Goal: Task Accomplishment & Management: Manage account settings

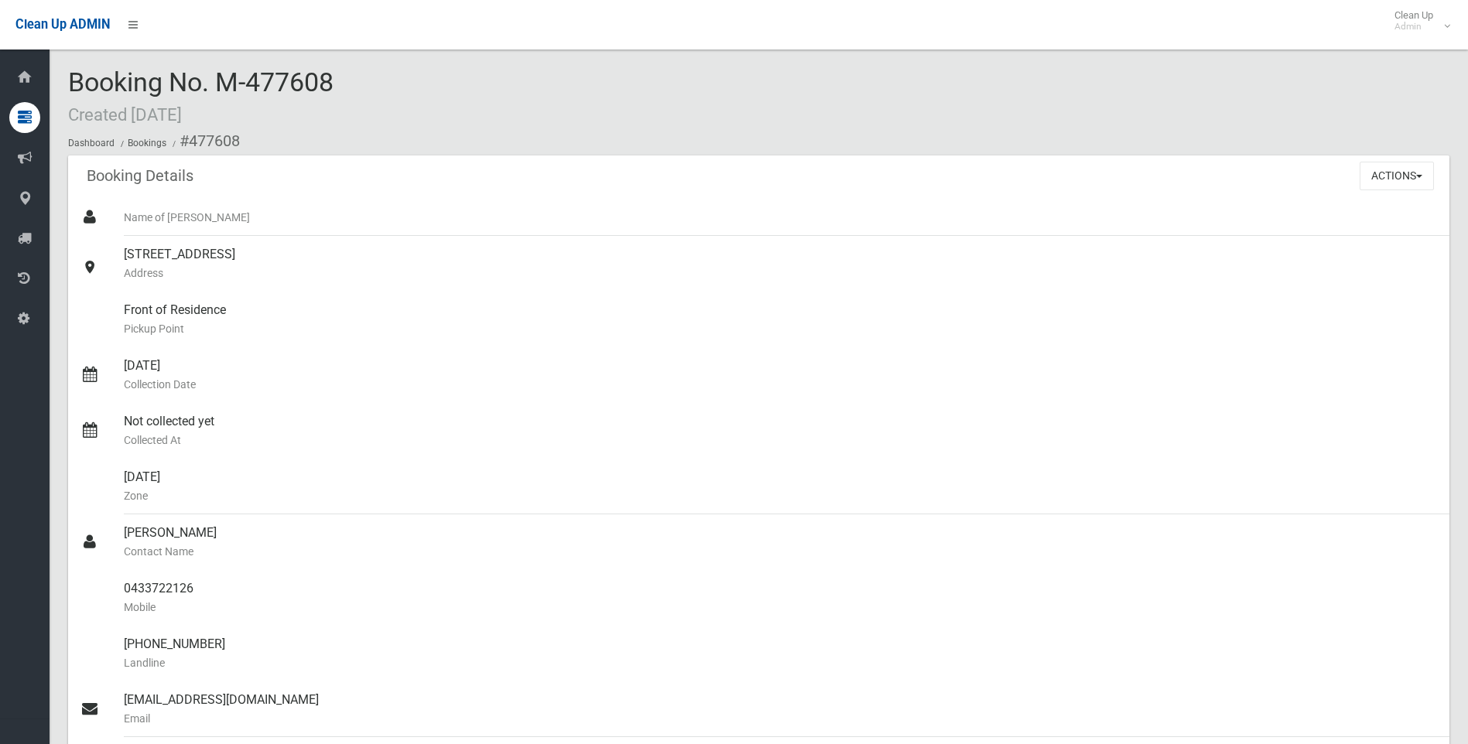
scroll to position [155, 0]
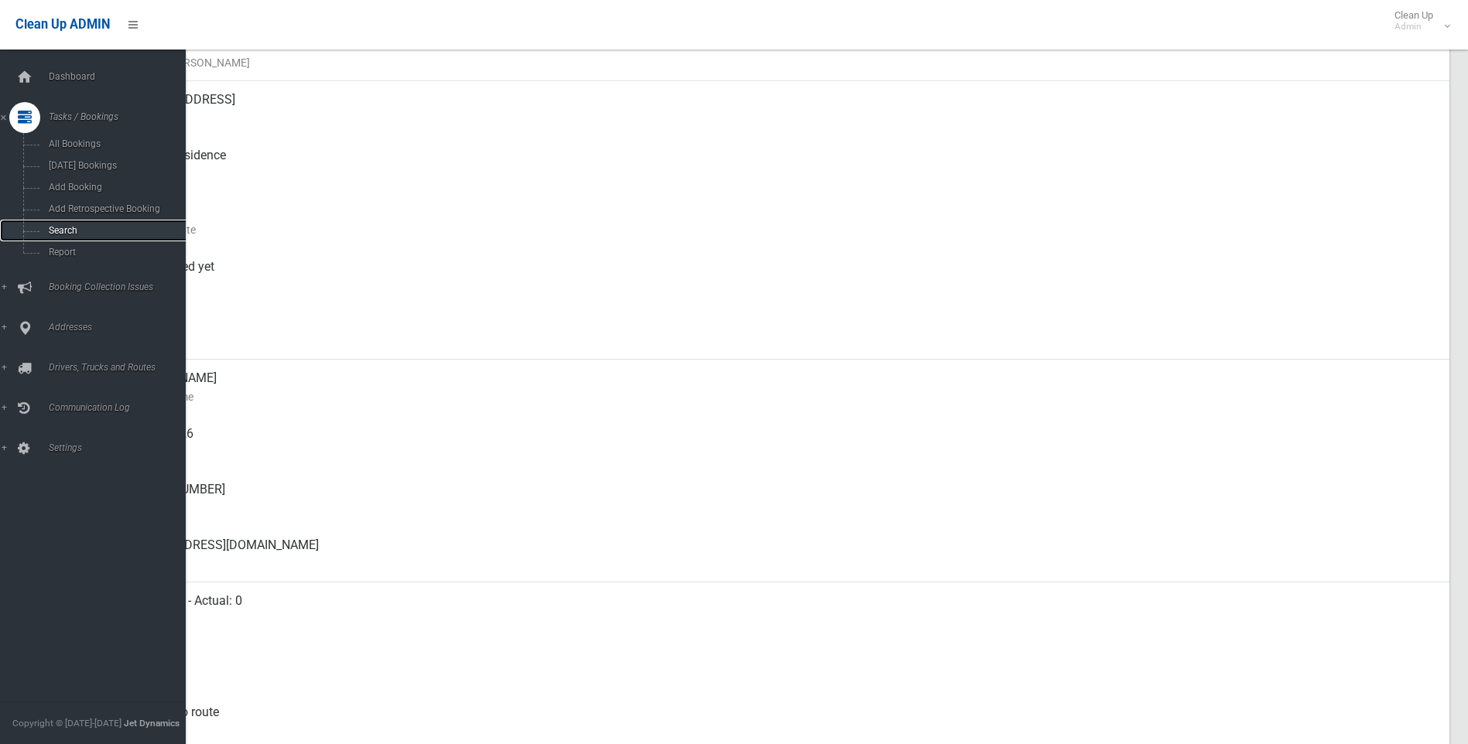
click at [50, 231] on span "Search" at bounding box center [114, 230] width 140 height 11
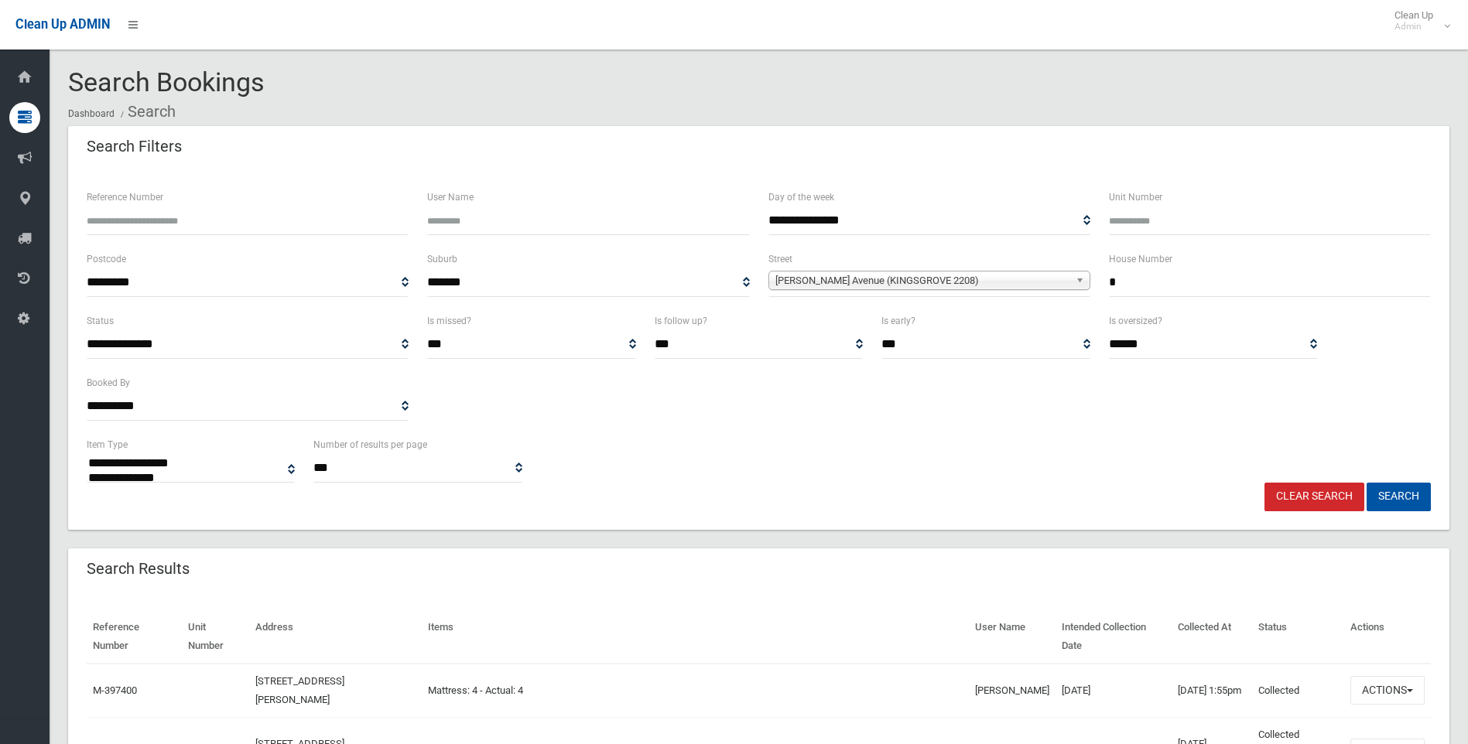
select select
click at [1077, 279] on b at bounding box center [1083, 281] width 14 height 18
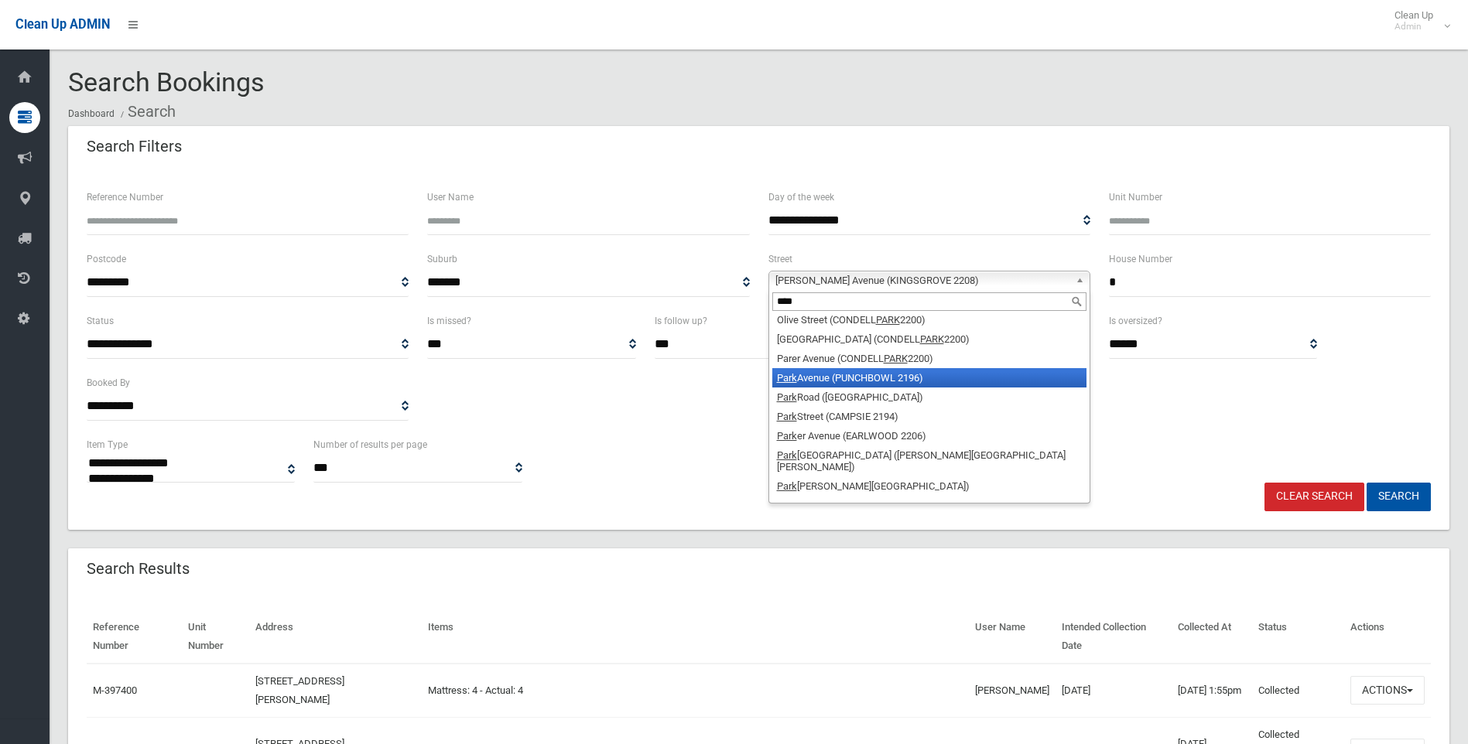
scroll to position [2708, 0]
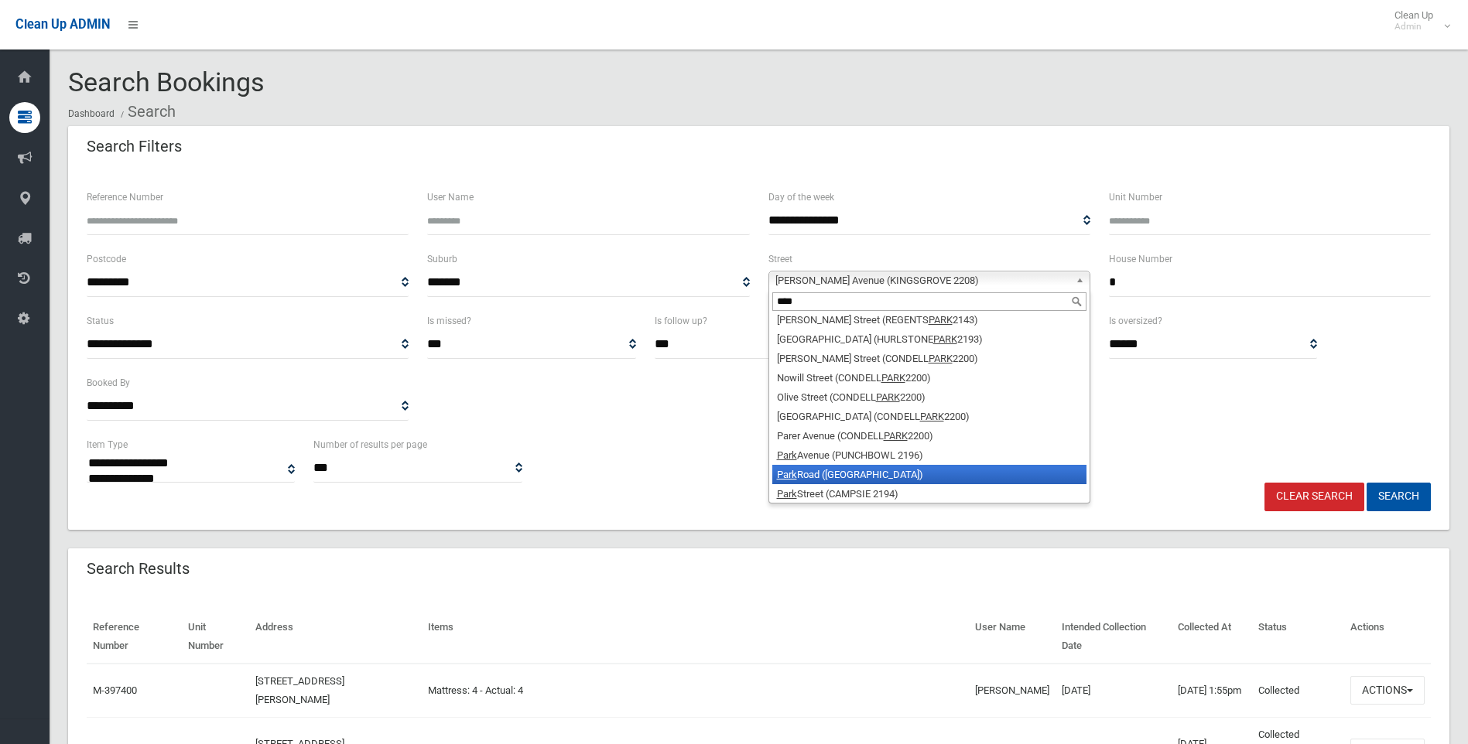
type input "****"
click at [843, 465] on li "[GEOGRAPHIC_DATA] ([GEOGRAPHIC_DATA])" at bounding box center [929, 474] width 314 height 19
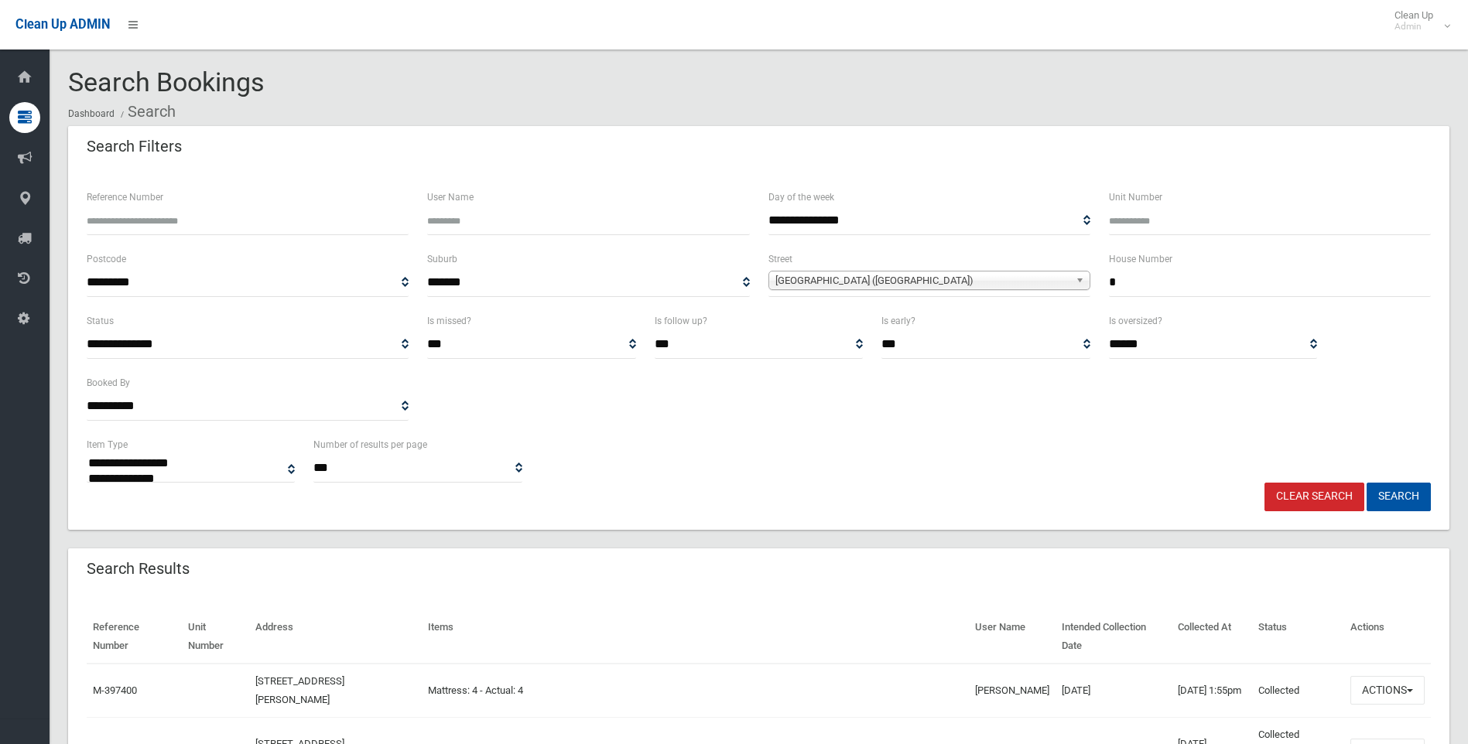
drag, startPoint x: 1114, startPoint y: 282, endPoint x: 1091, endPoint y: 281, distance: 23.3
click at [1091, 281] on div "**********" at bounding box center [758, 281] width 1363 height 62
type input "*"
click at [1387, 497] on button "Search" at bounding box center [1398, 497] width 64 height 29
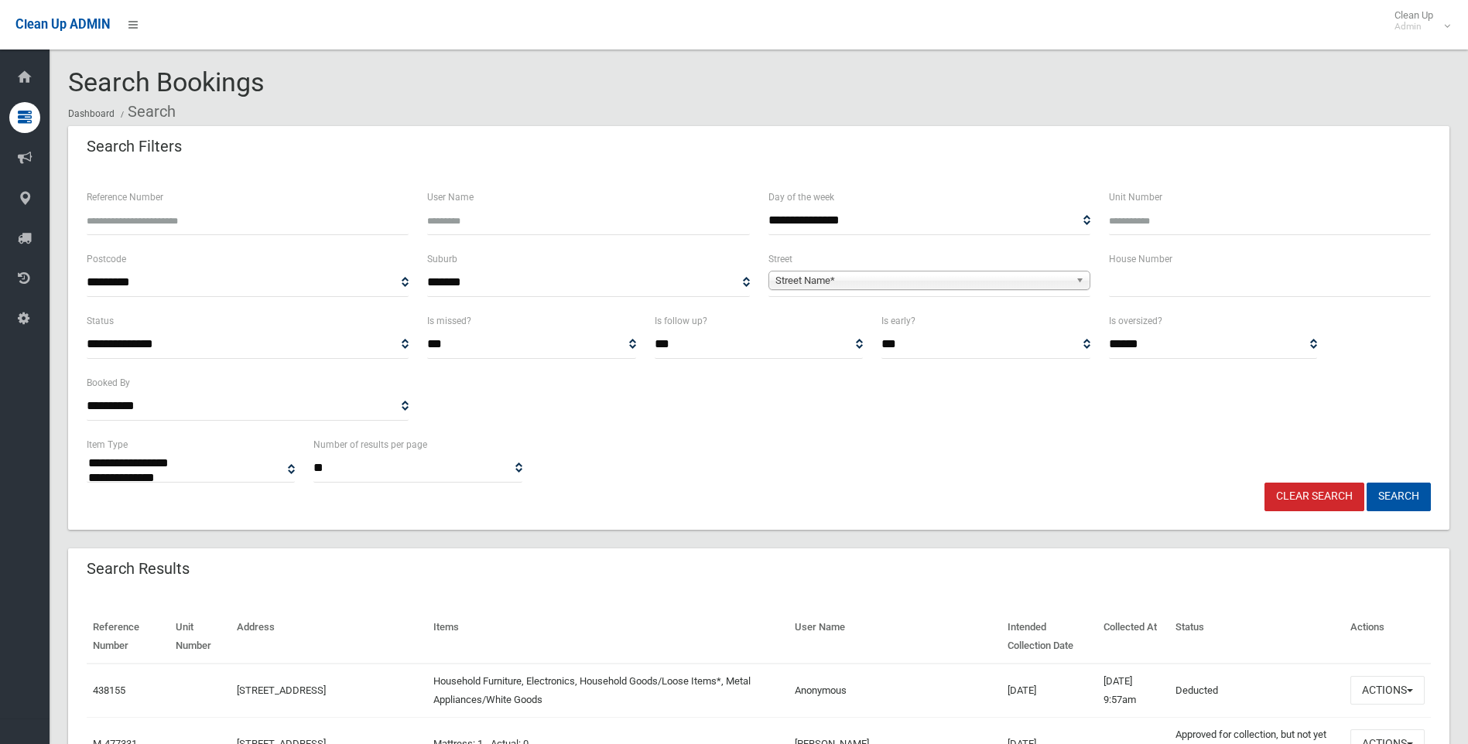
select select
click at [801, 280] on span "Street Name*" at bounding box center [922, 281] width 294 height 19
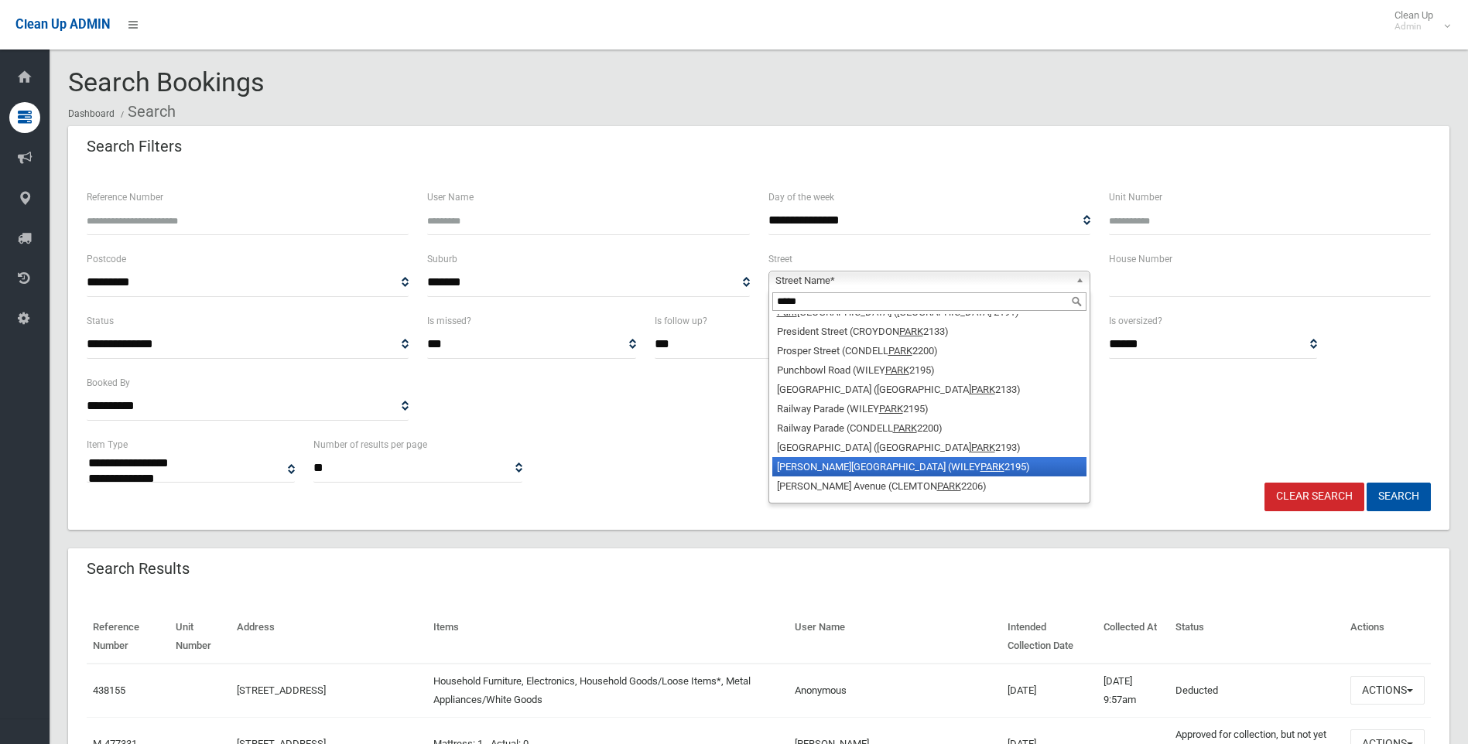
scroll to position [2708, 0]
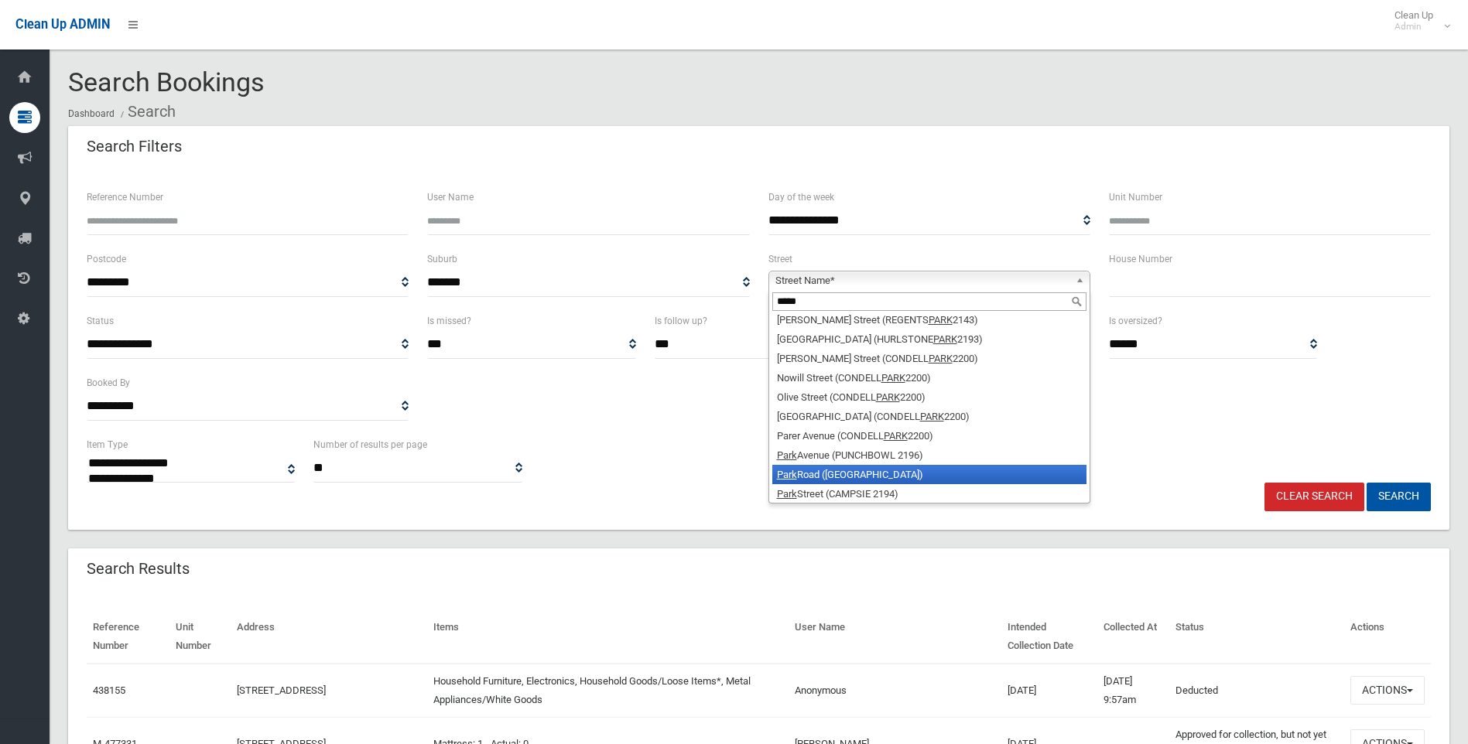
type input "****"
click at [841, 465] on li "Park Road (EAST HILLS 2213)" at bounding box center [929, 474] width 314 height 19
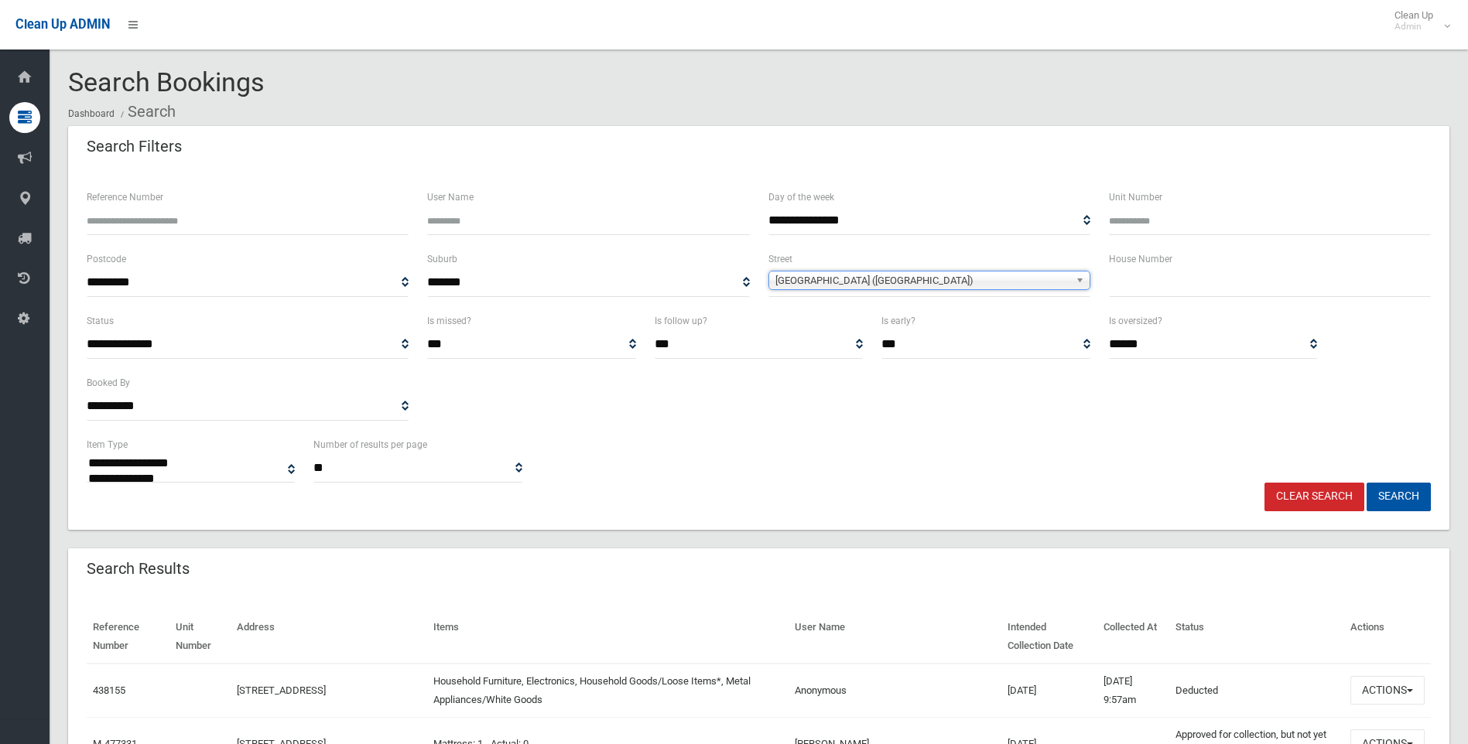
click at [1130, 280] on input "text" at bounding box center [1270, 283] width 322 height 29
type input "*"
click at [1382, 496] on button "Search" at bounding box center [1398, 497] width 64 height 29
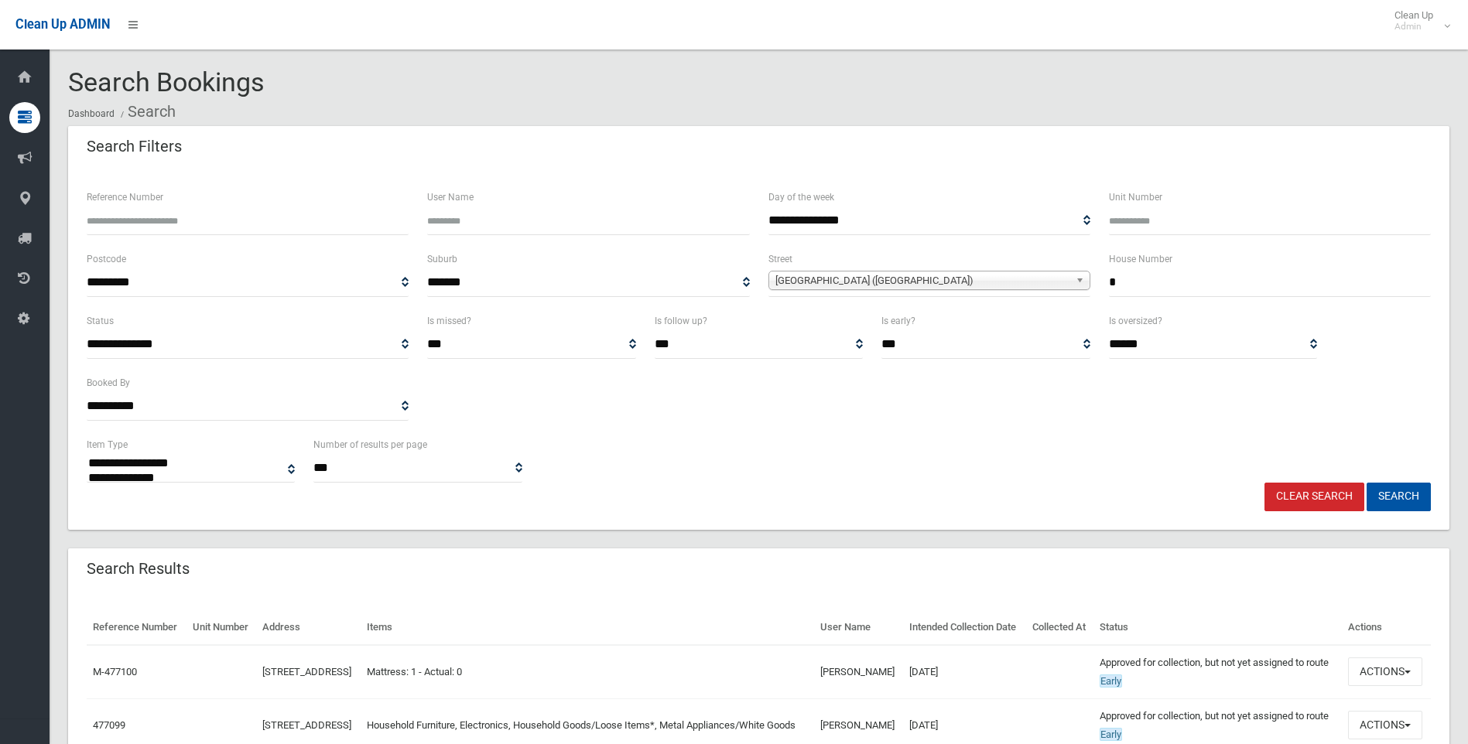
select select
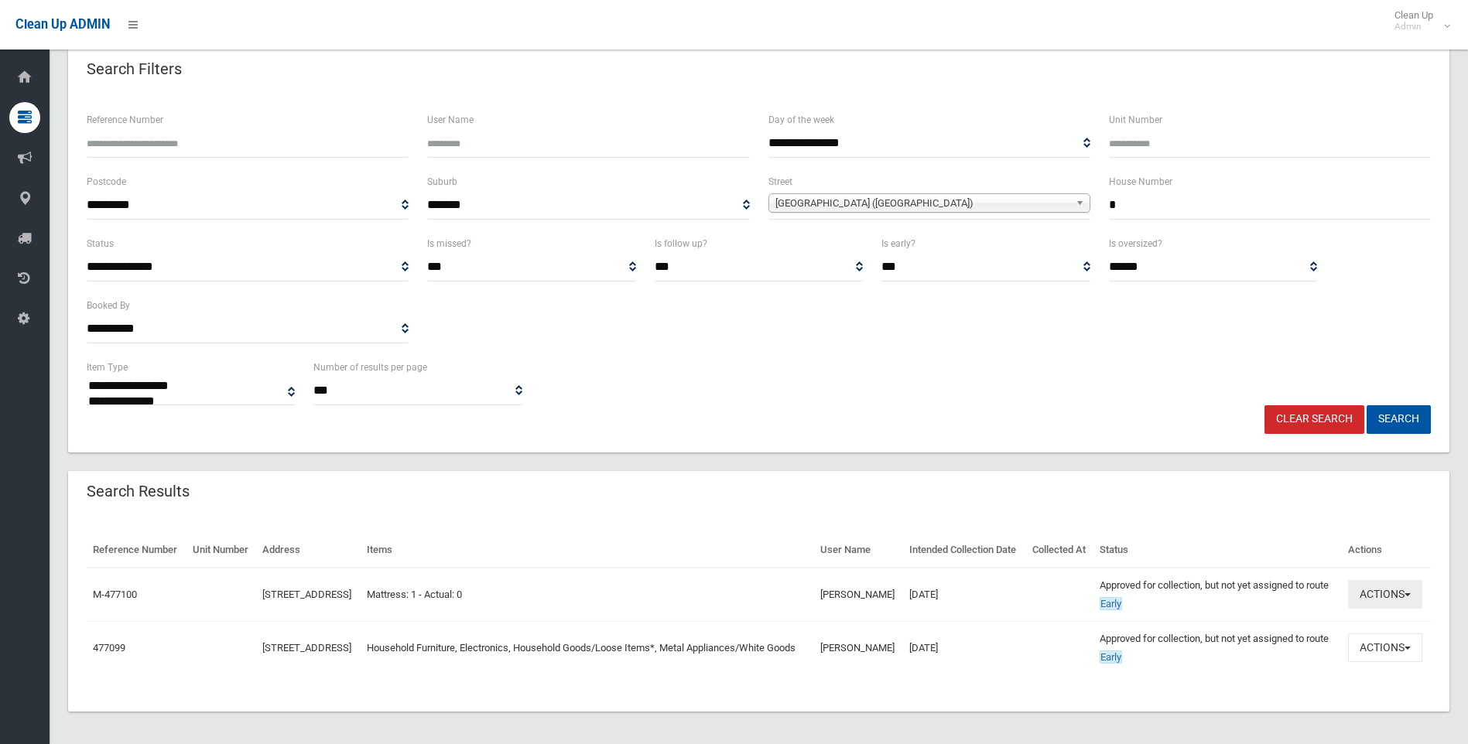
click at [1410, 609] on button "Actions" at bounding box center [1385, 594] width 74 height 29
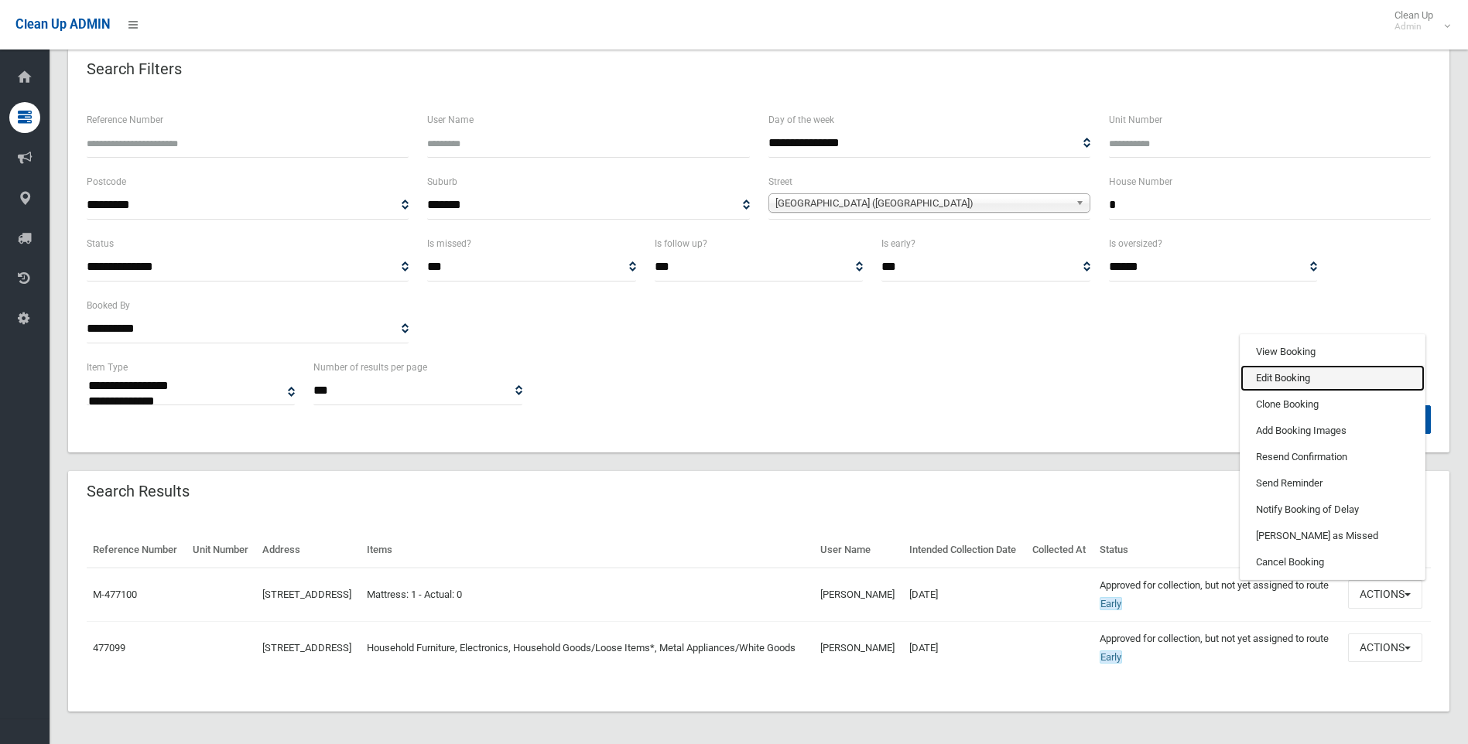
click at [1289, 392] on link "Edit Booking" at bounding box center [1332, 378] width 184 height 26
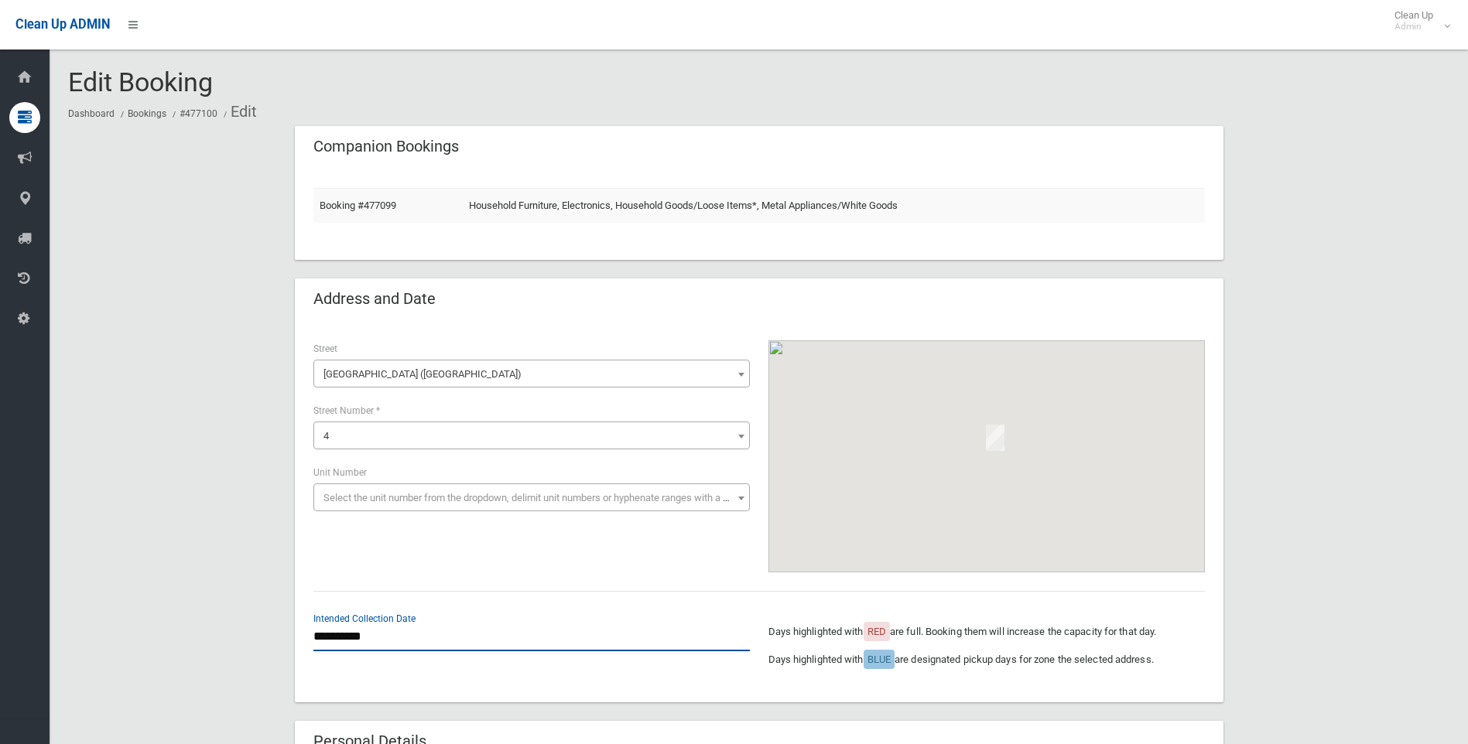
click at [351, 639] on input "**********" at bounding box center [531, 637] width 436 height 29
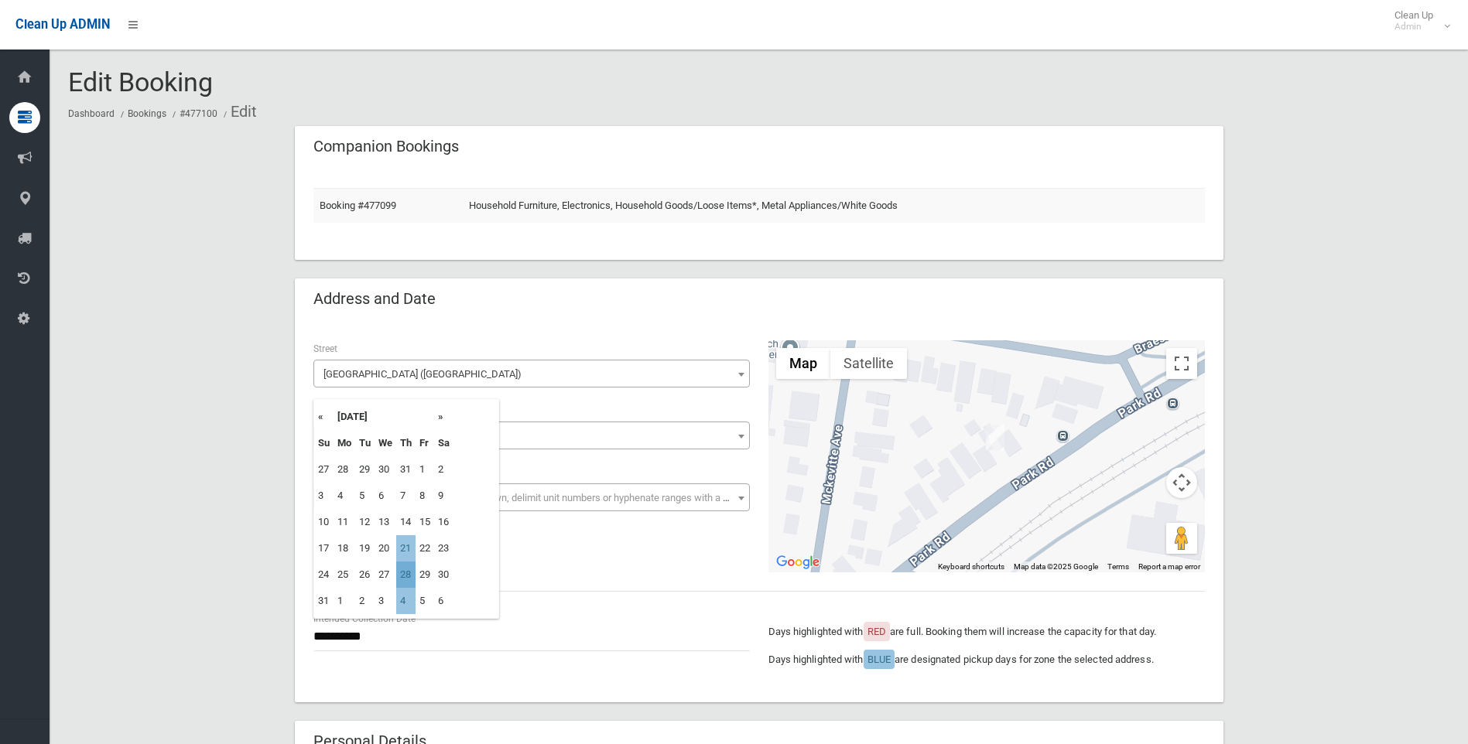
click at [409, 572] on td "28" at bounding box center [405, 575] width 19 height 26
type input "**********"
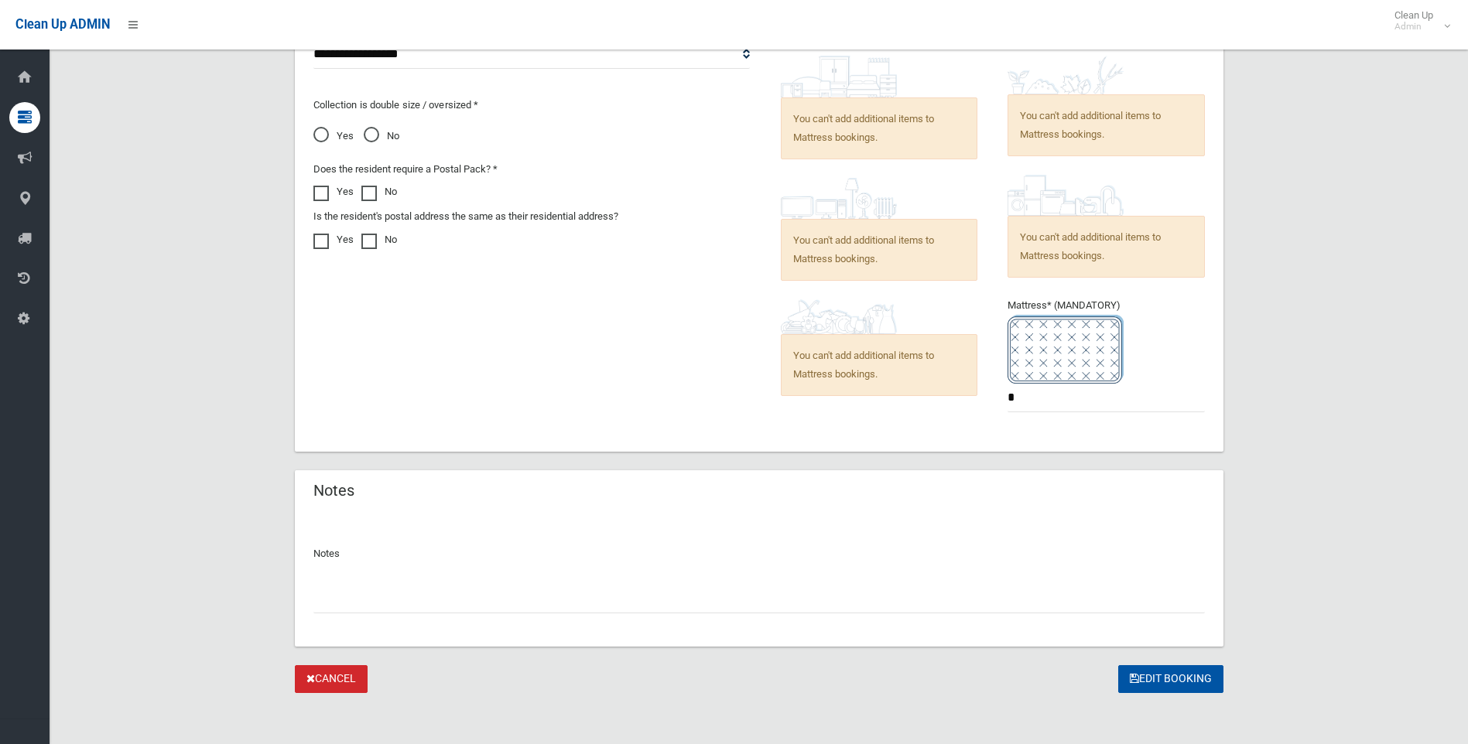
scroll to position [1110, 0]
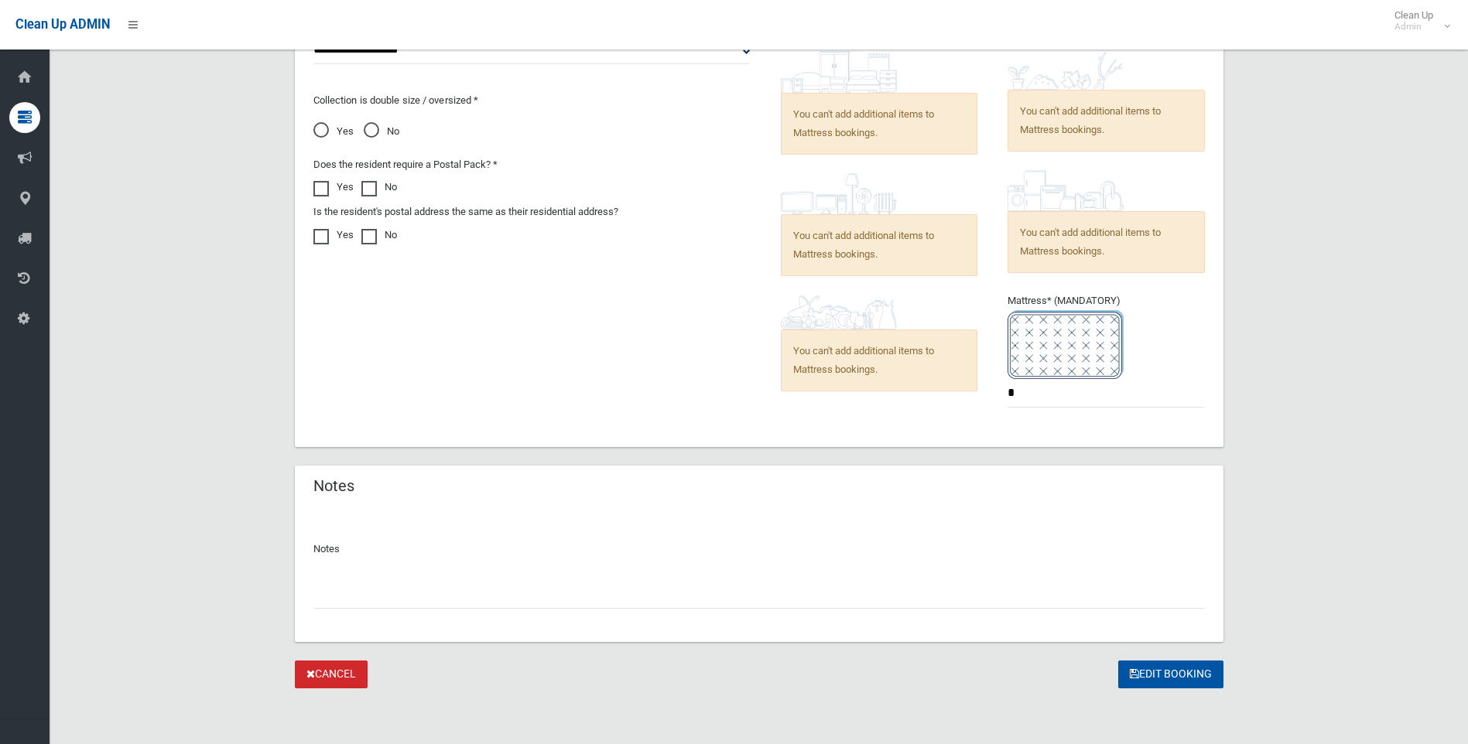
click at [351, 602] on input "text" at bounding box center [758, 594] width 891 height 29
type input "**********"
click at [1155, 675] on button "Edit Booking" at bounding box center [1170, 675] width 105 height 29
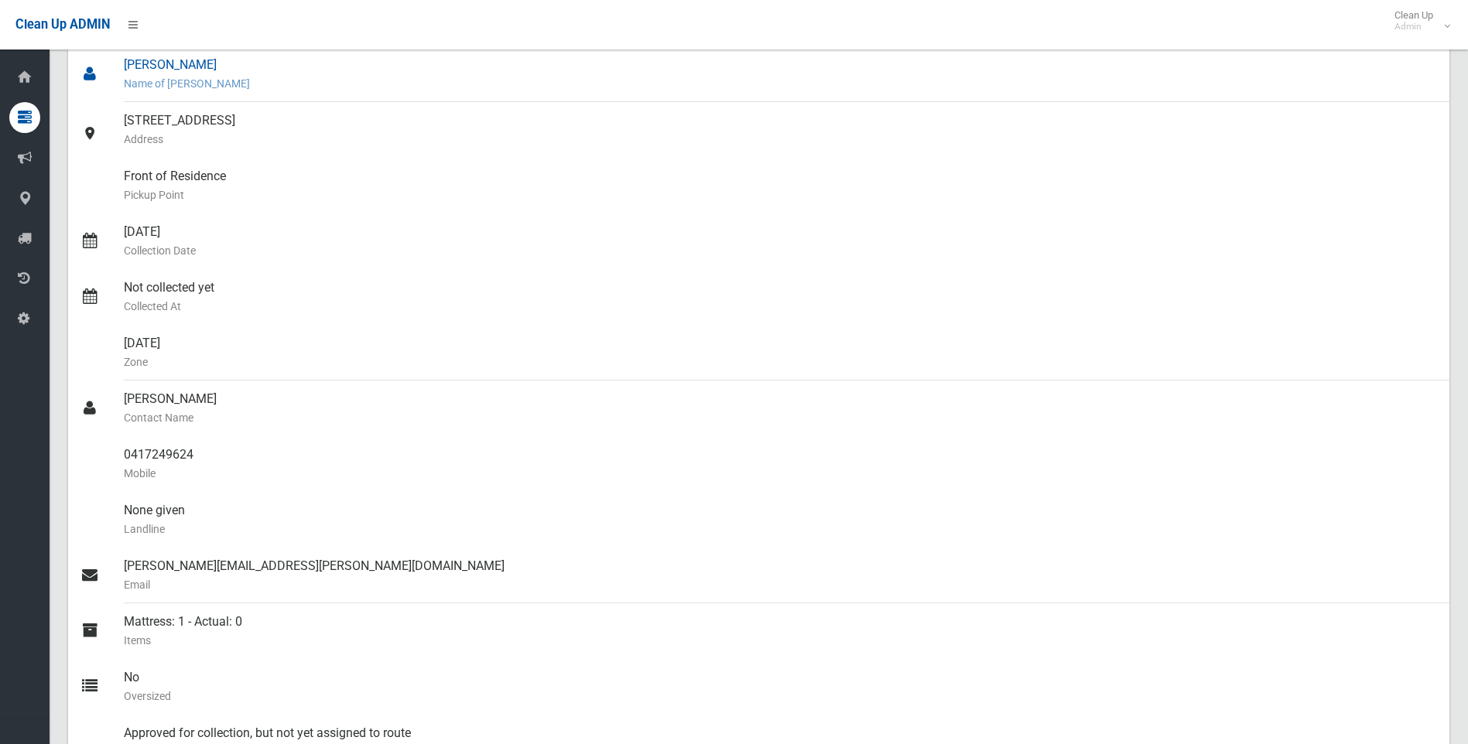
scroll to position [155, 0]
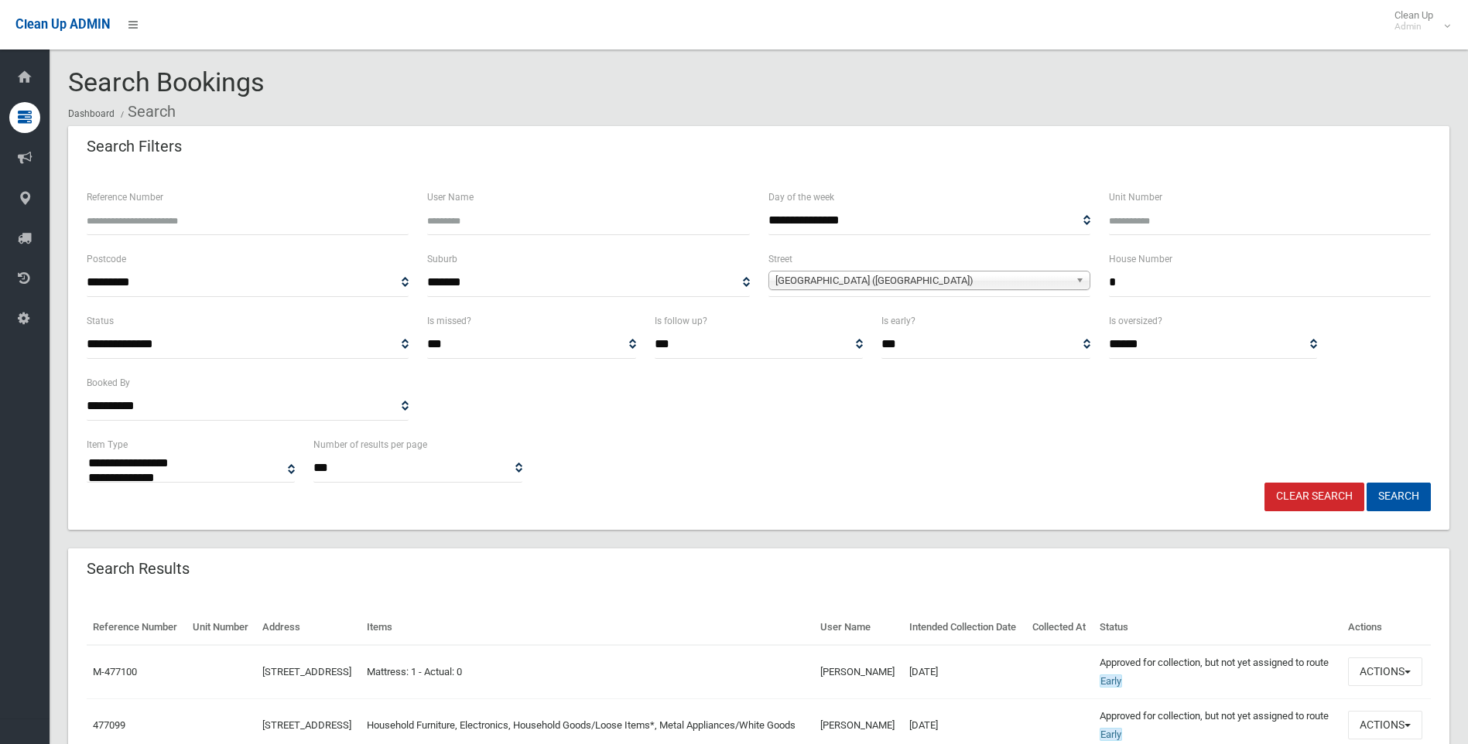
select select
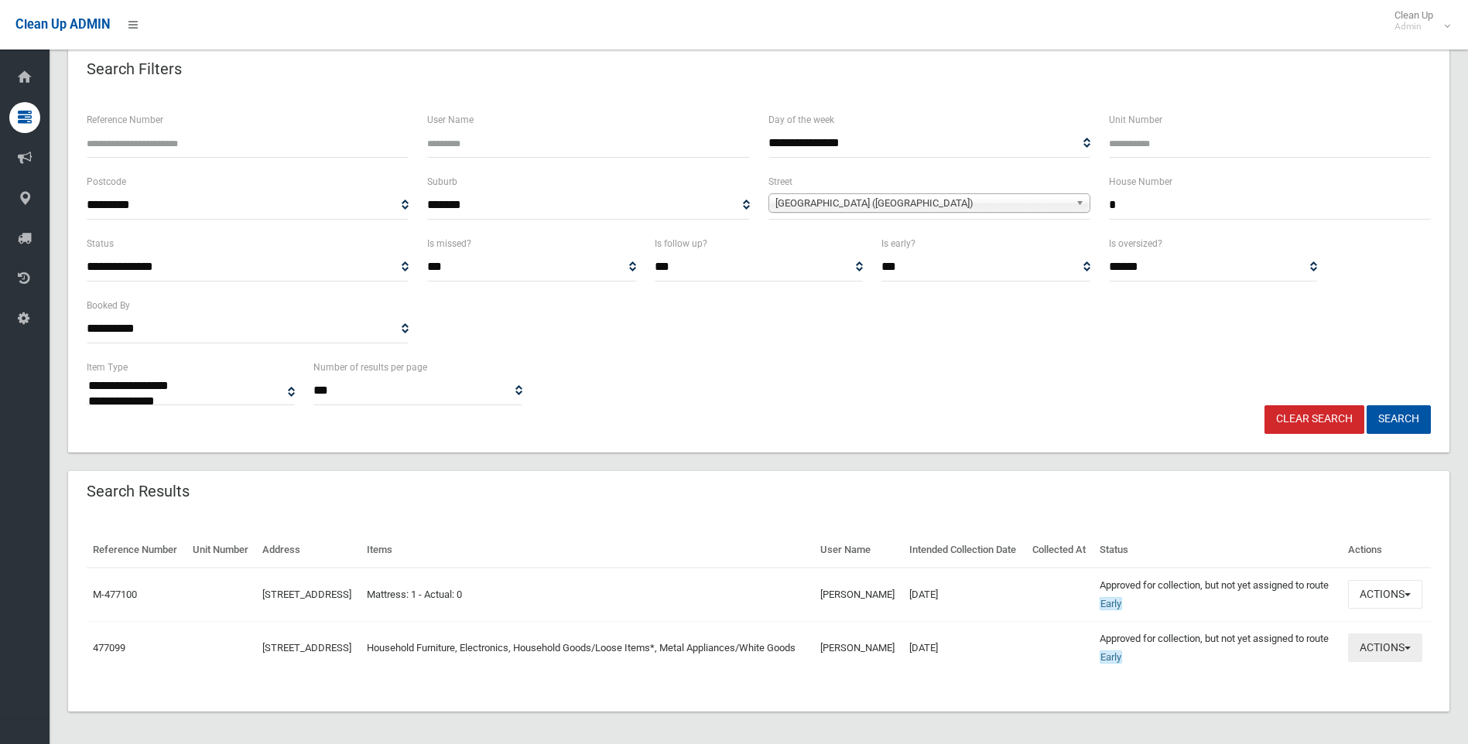
click at [1409, 650] on span "button" at bounding box center [1407, 648] width 6 height 3
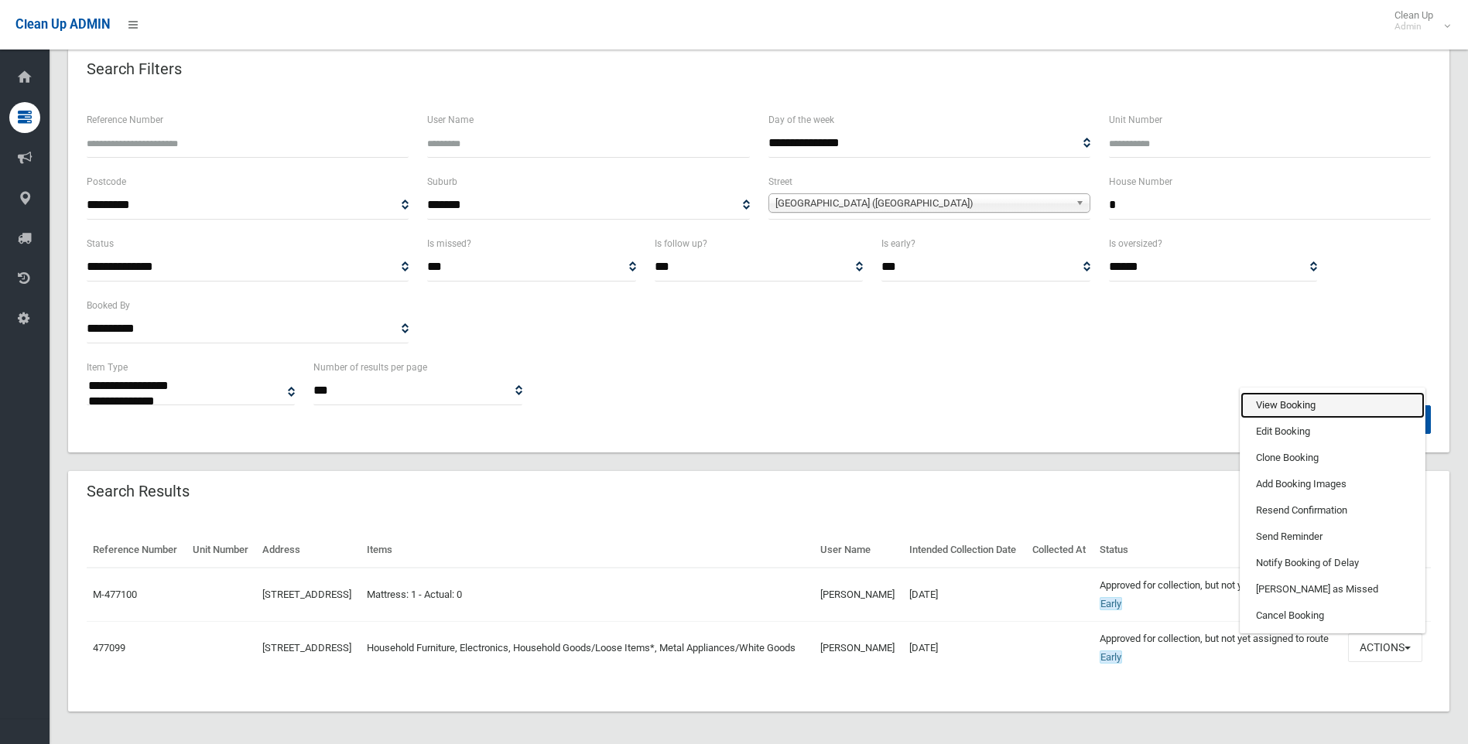
click at [1285, 419] on link "View Booking" at bounding box center [1332, 405] width 184 height 26
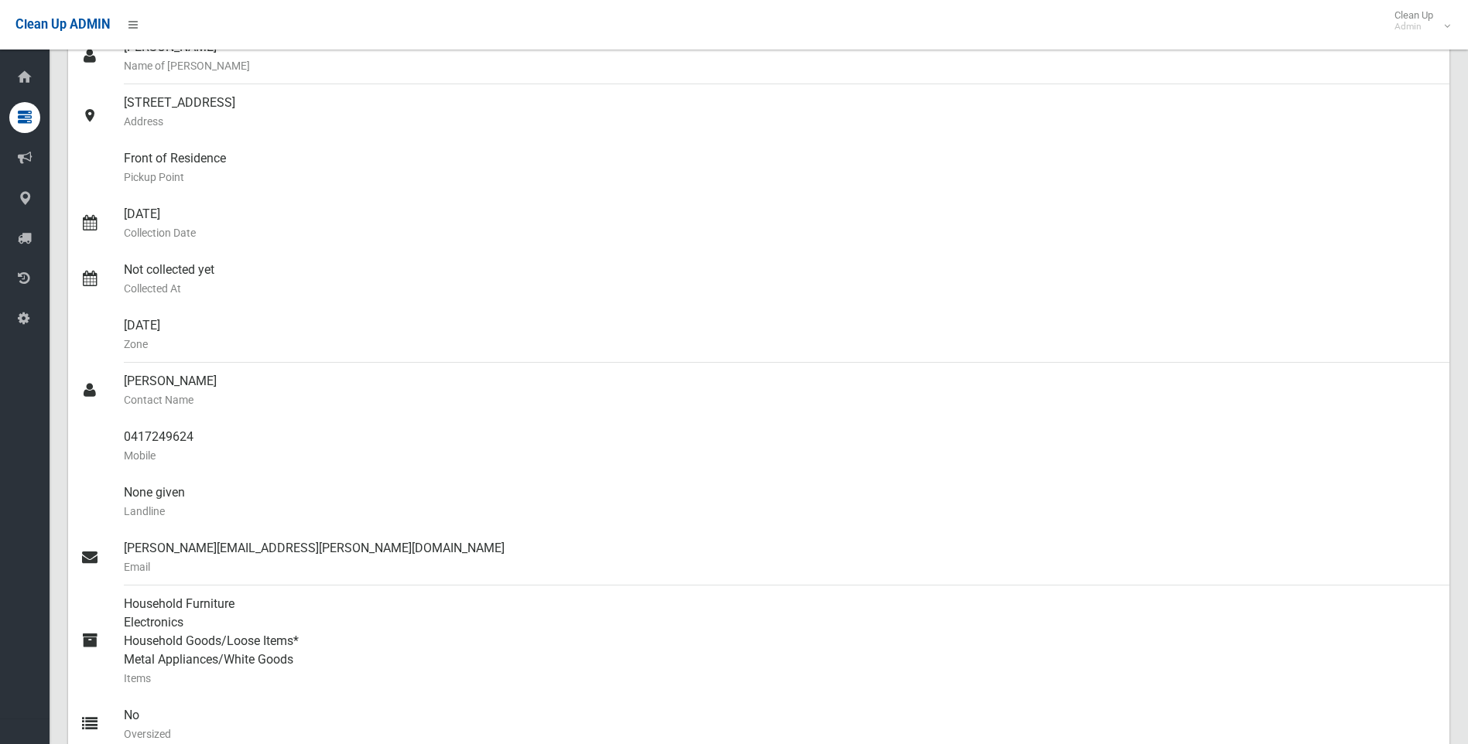
scroll to position [77, 0]
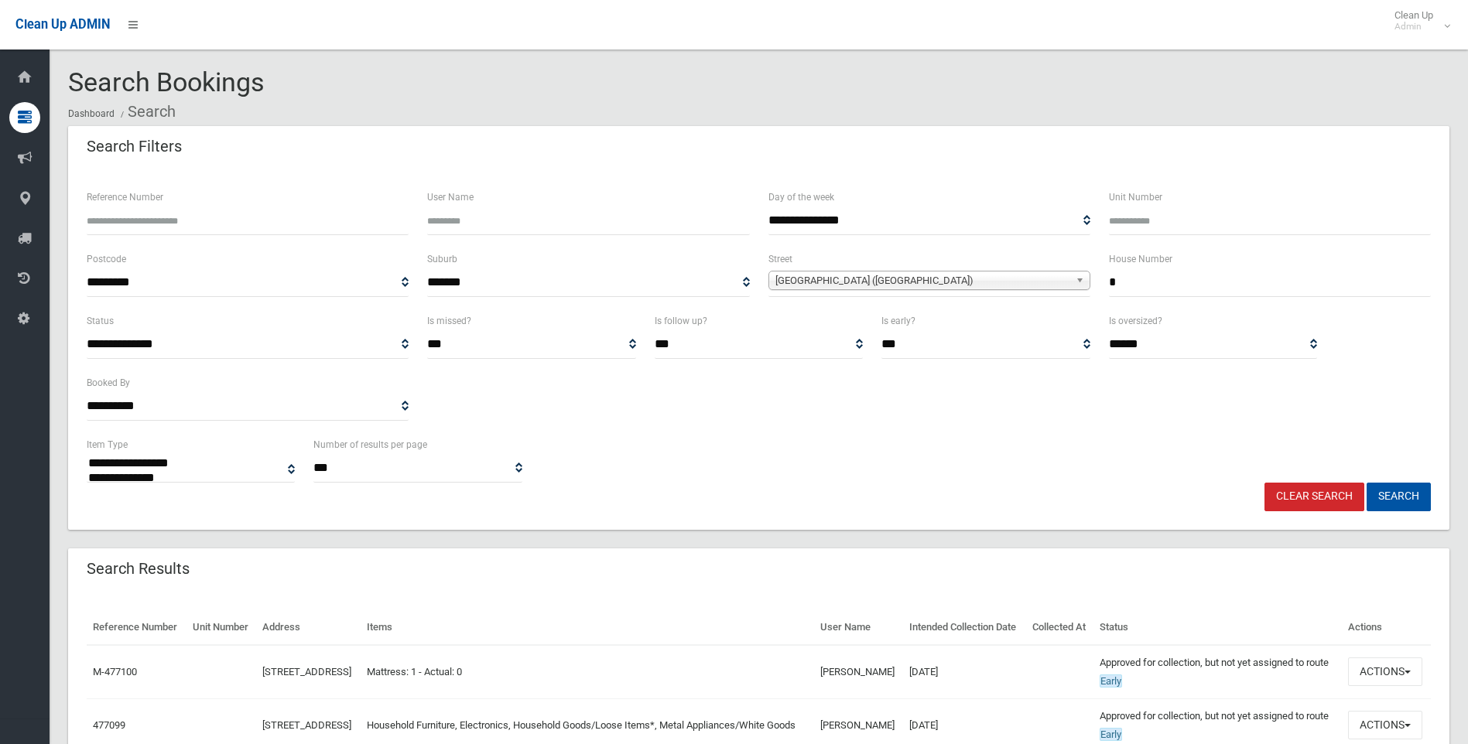
select select
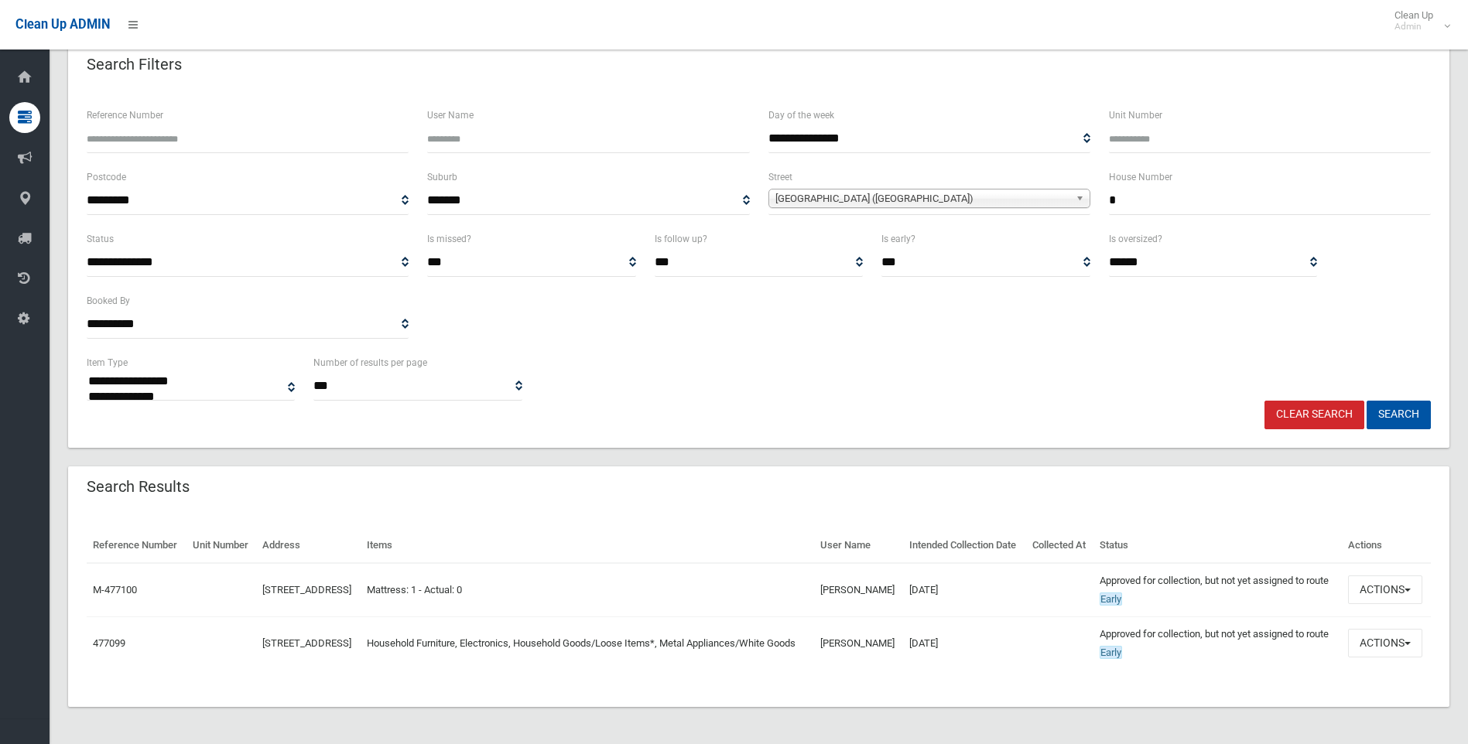
scroll to position [138, 0]
click at [1410, 642] on span "button" at bounding box center [1407, 643] width 6 height 3
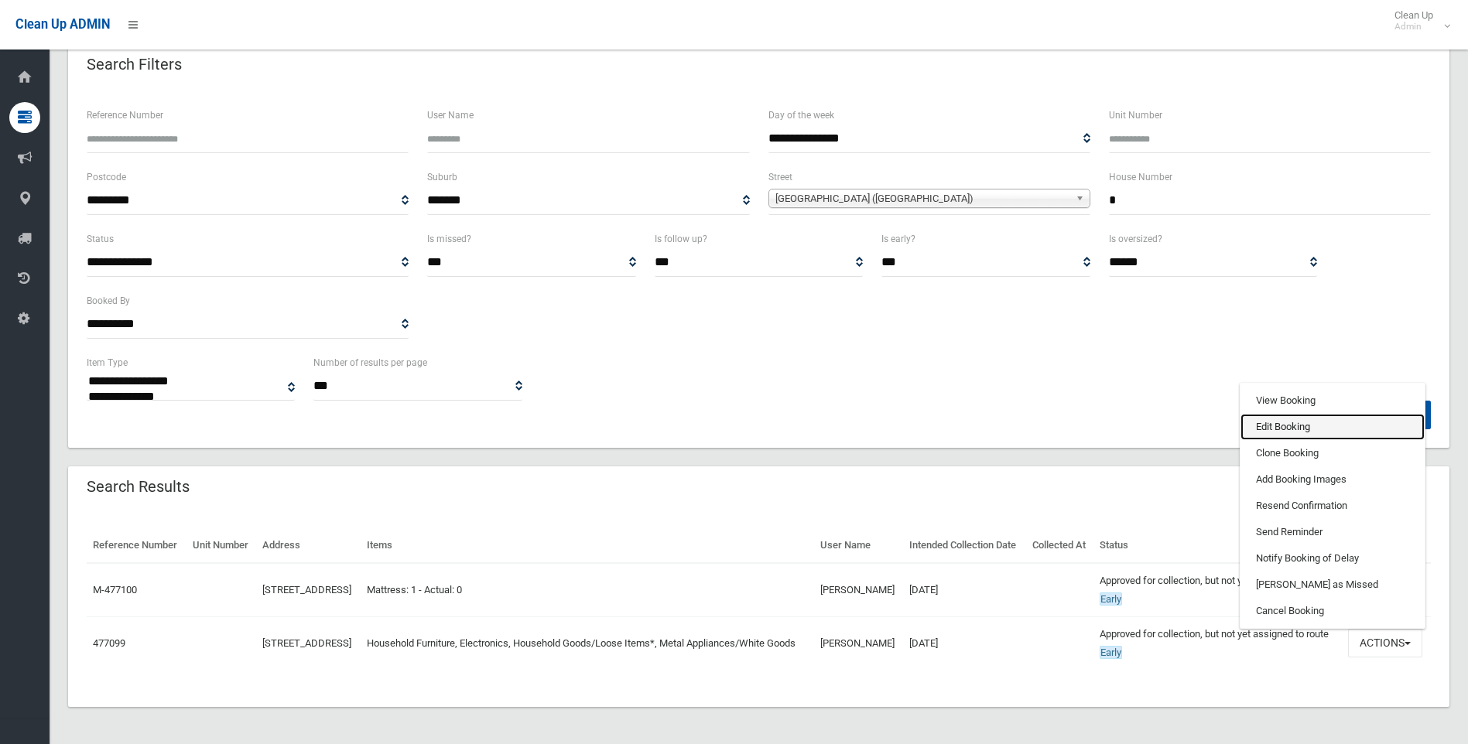
click at [1272, 416] on link "Edit Booking" at bounding box center [1332, 427] width 184 height 26
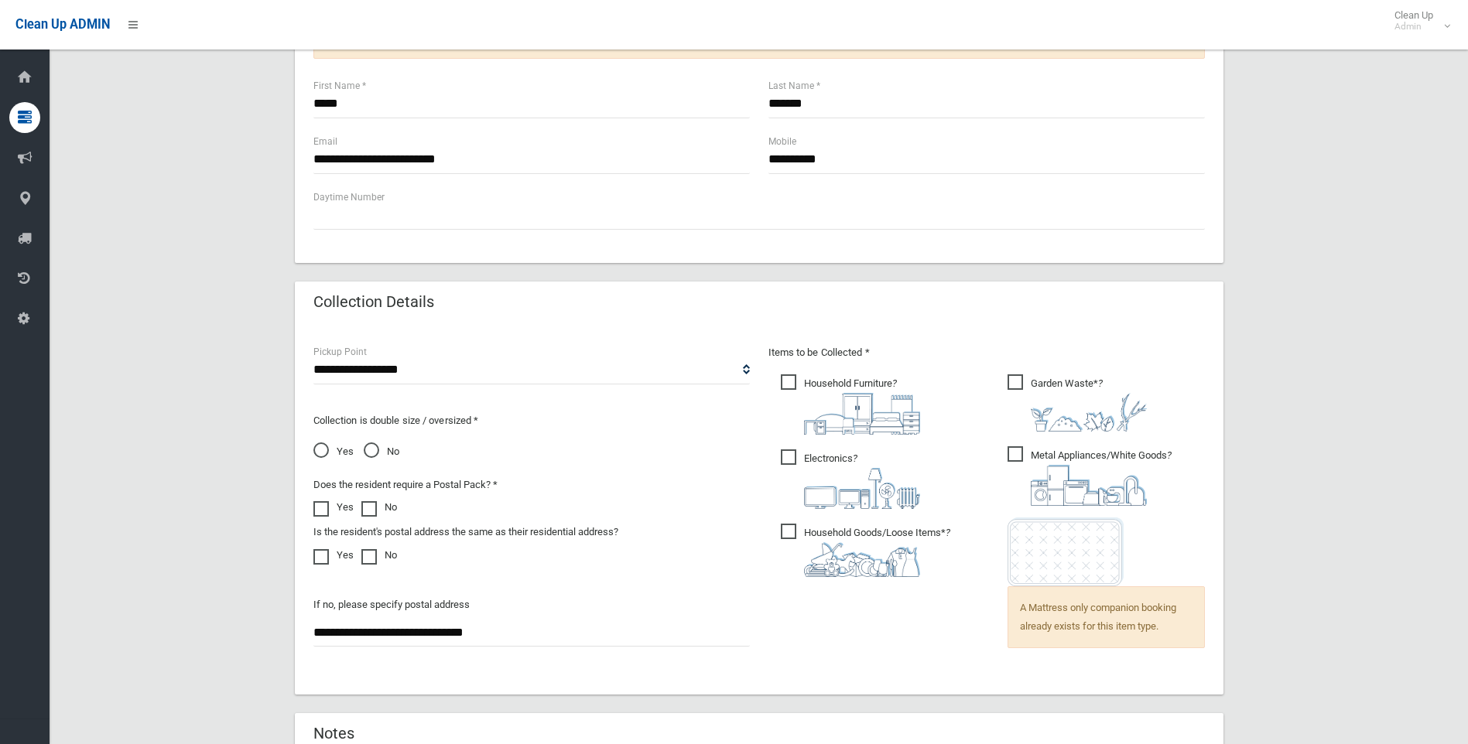
scroll to position [785, 0]
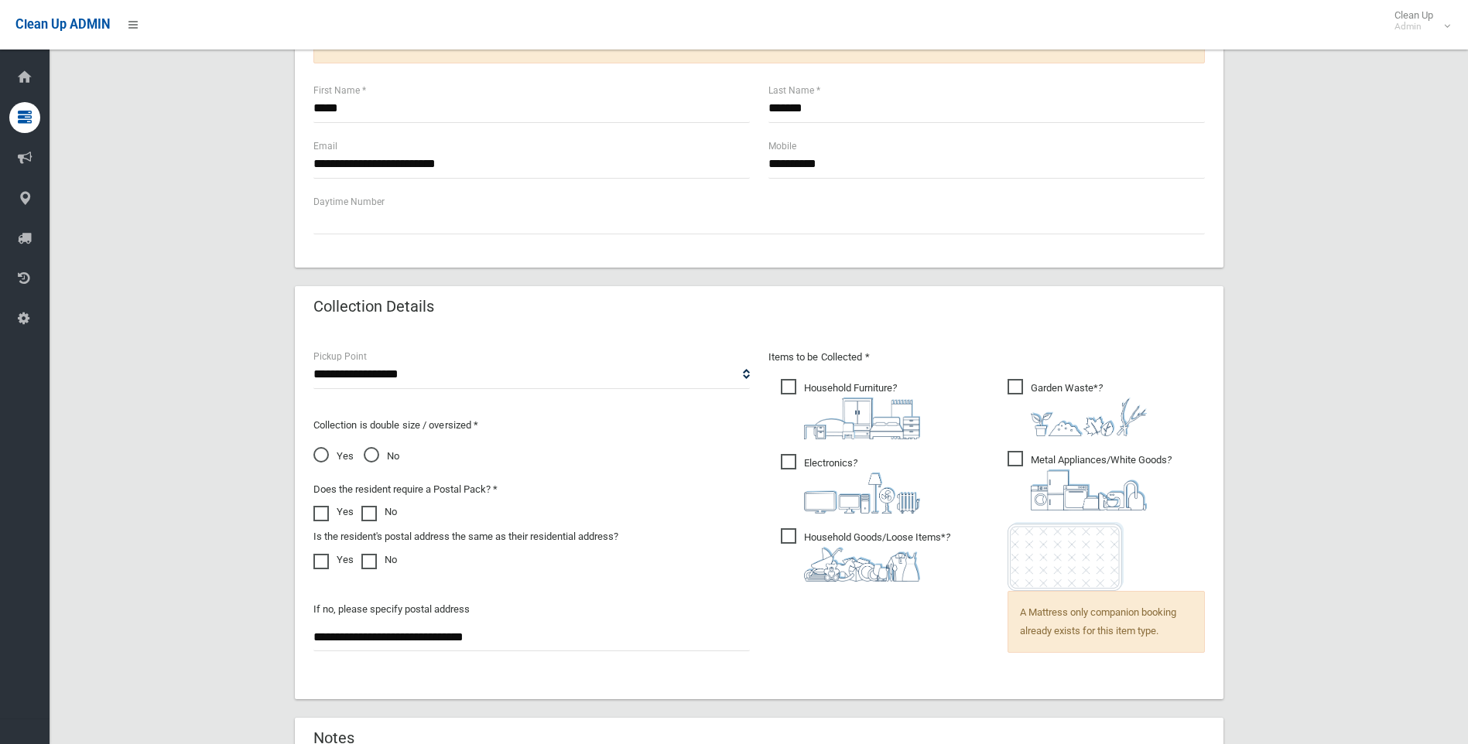
click at [321, 457] on span "Yes" at bounding box center [333, 456] width 40 height 19
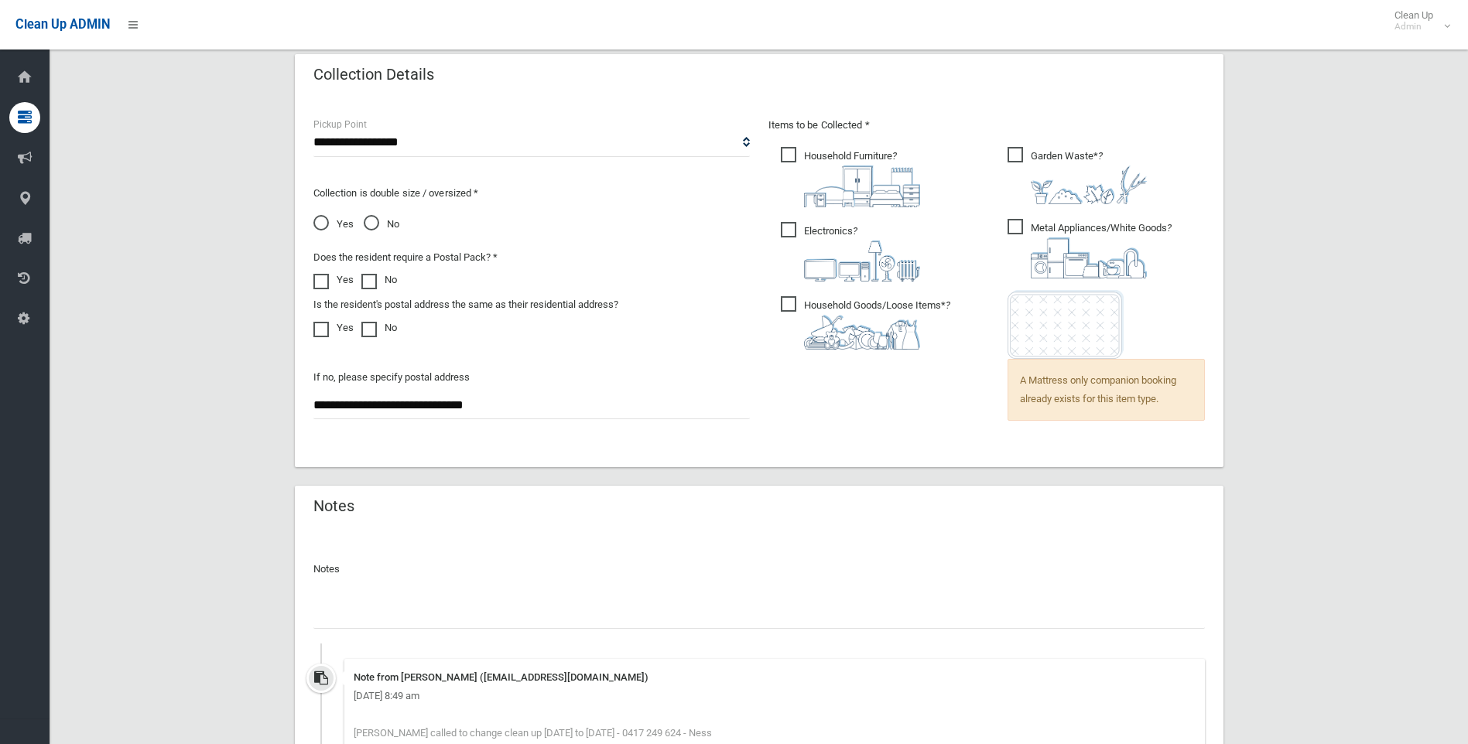
scroll to position [1172, 0]
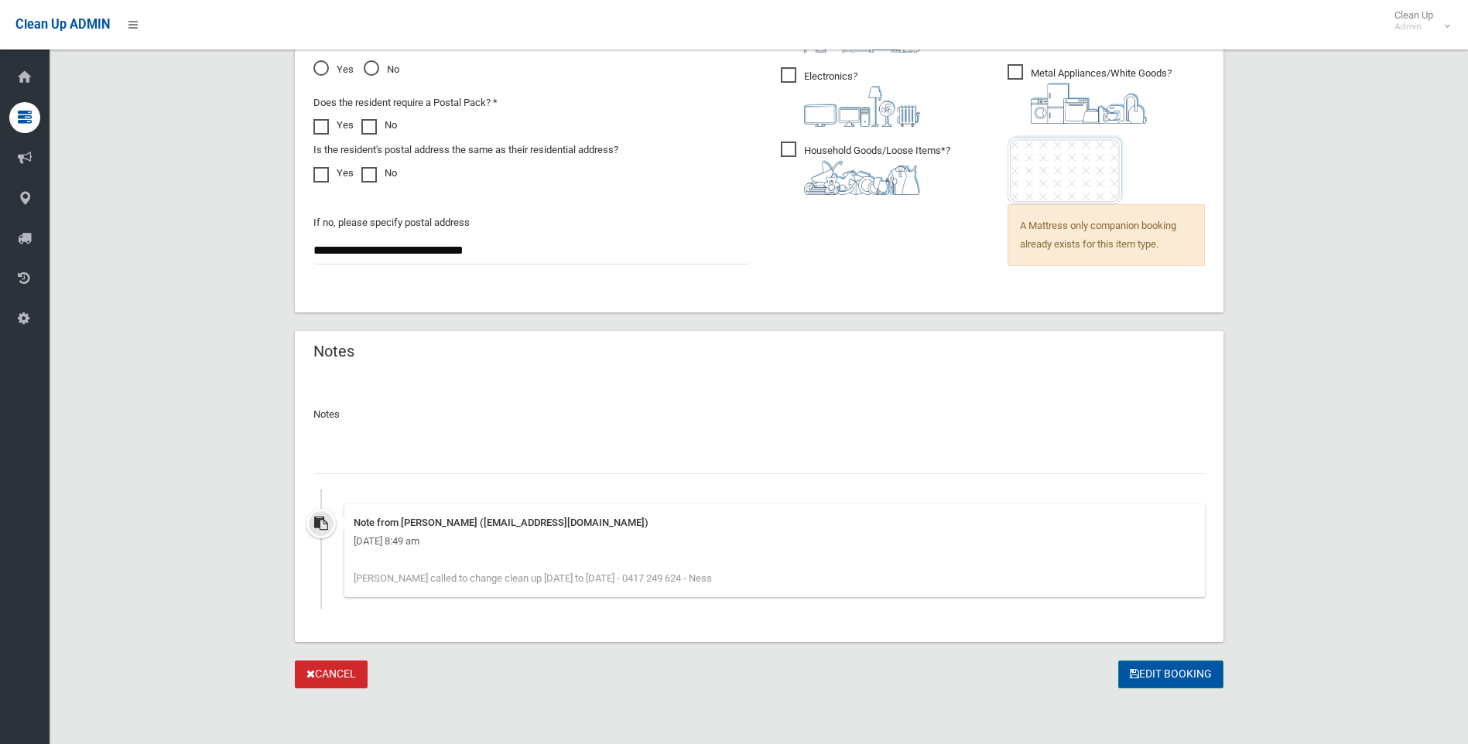
click at [1188, 672] on button "Edit Booking" at bounding box center [1170, 675] width 105 height 29
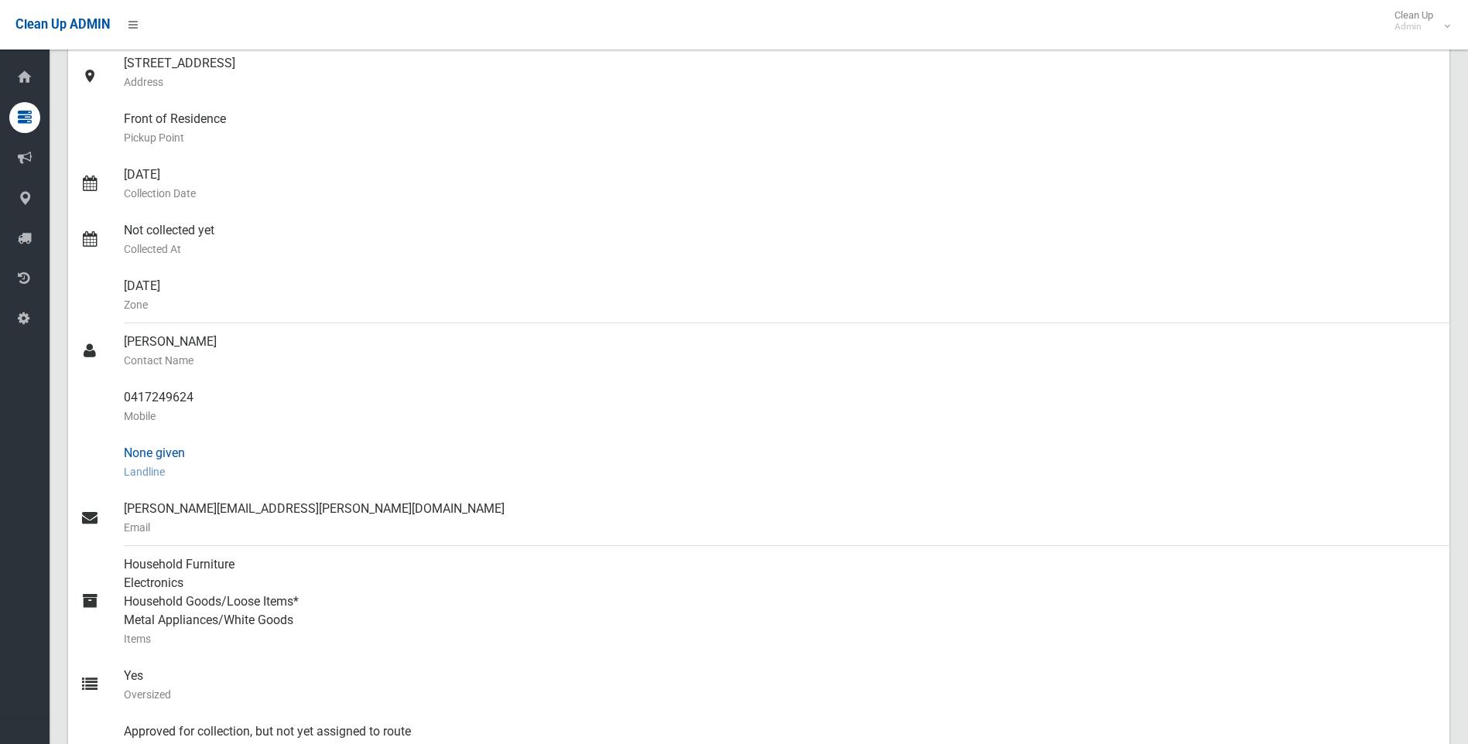
scroll to position [77, 0]
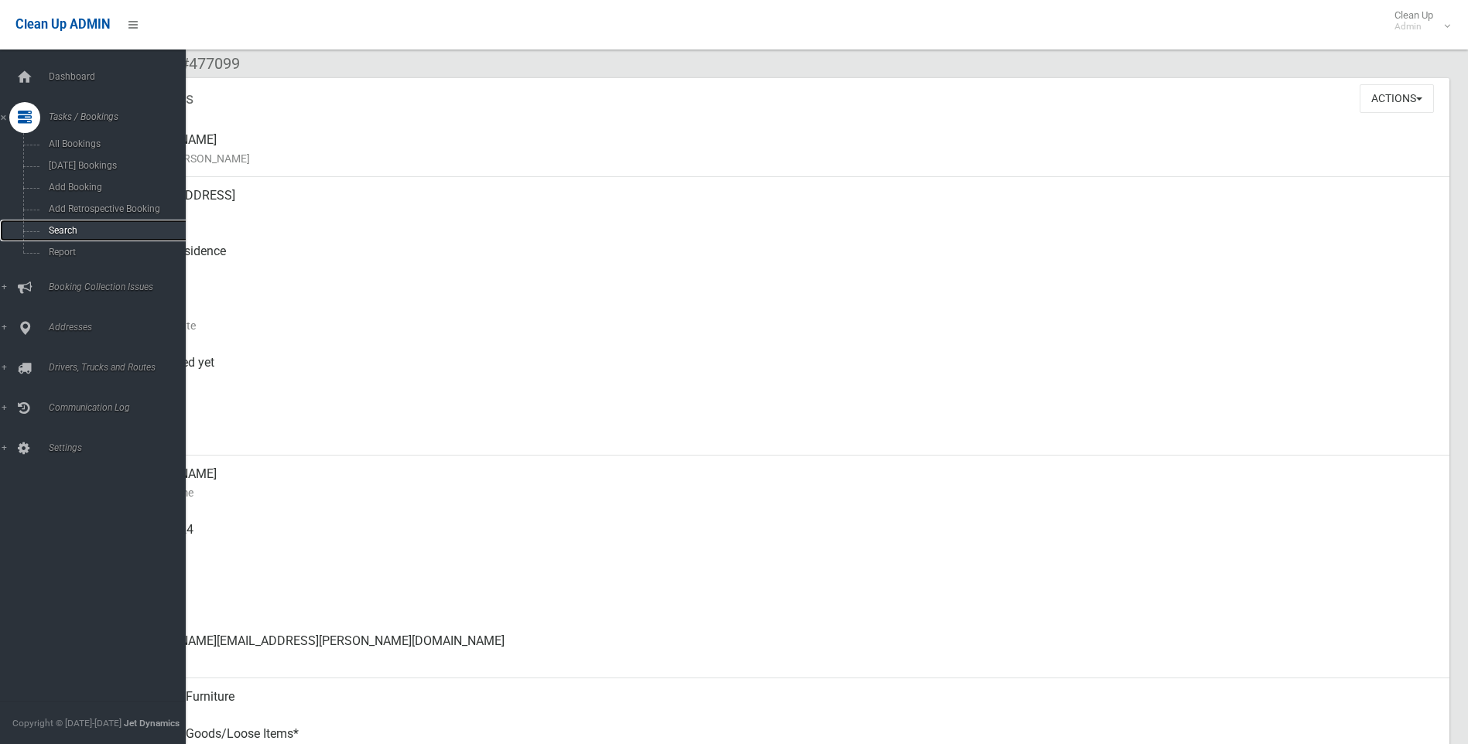
click at [53, 230] on span "Search" at bounding box center [114, 230] width 140 height 11
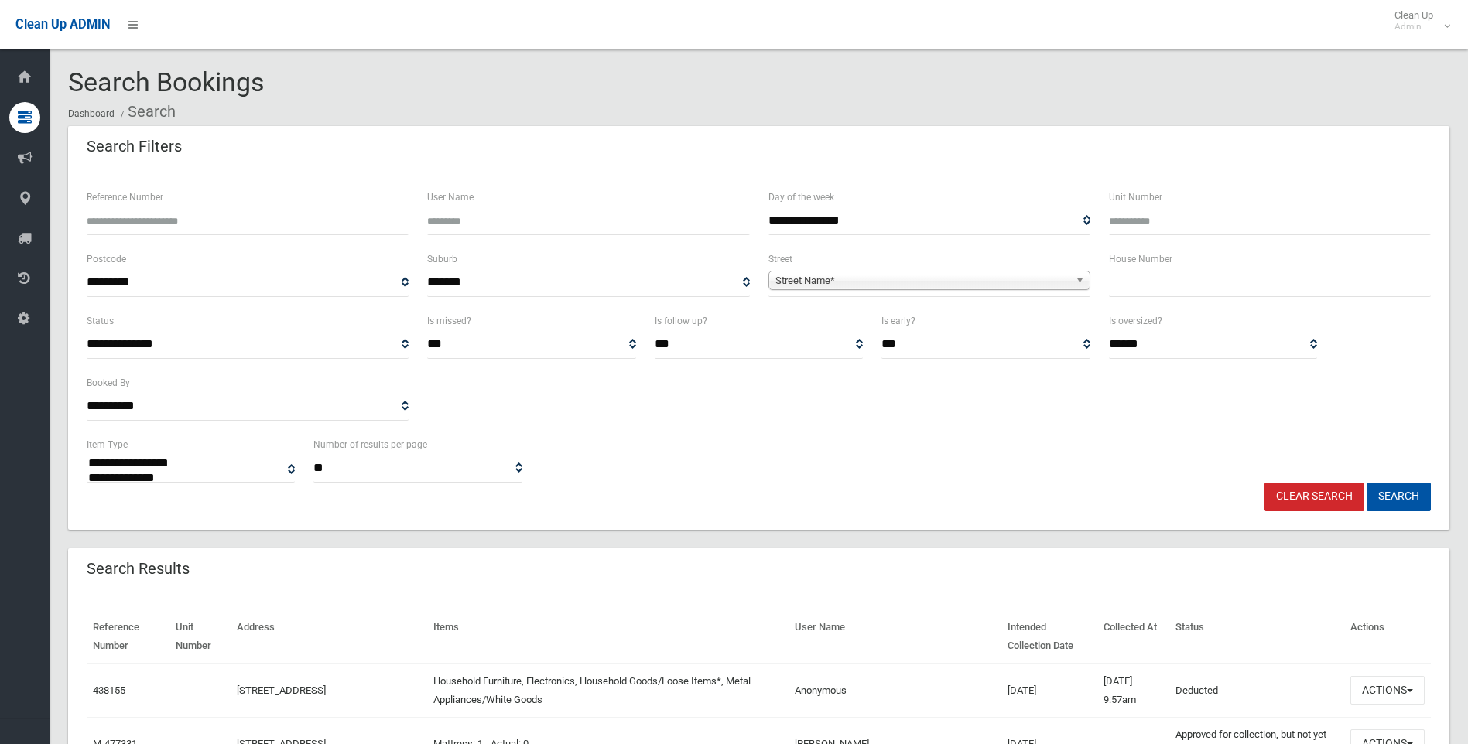
select select
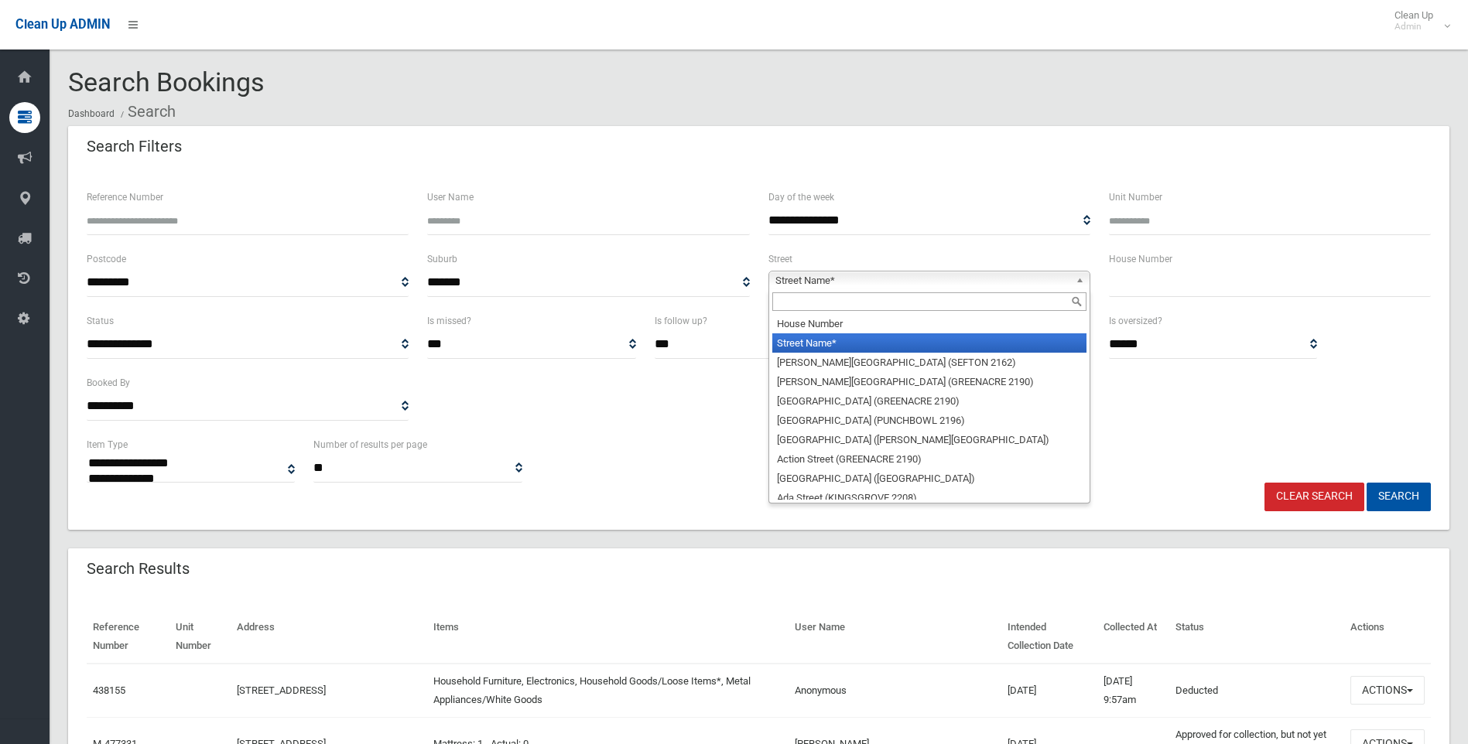
click at [803, 282] on span "Street Name*" at bounding box center [922, 281] width 294 height 19
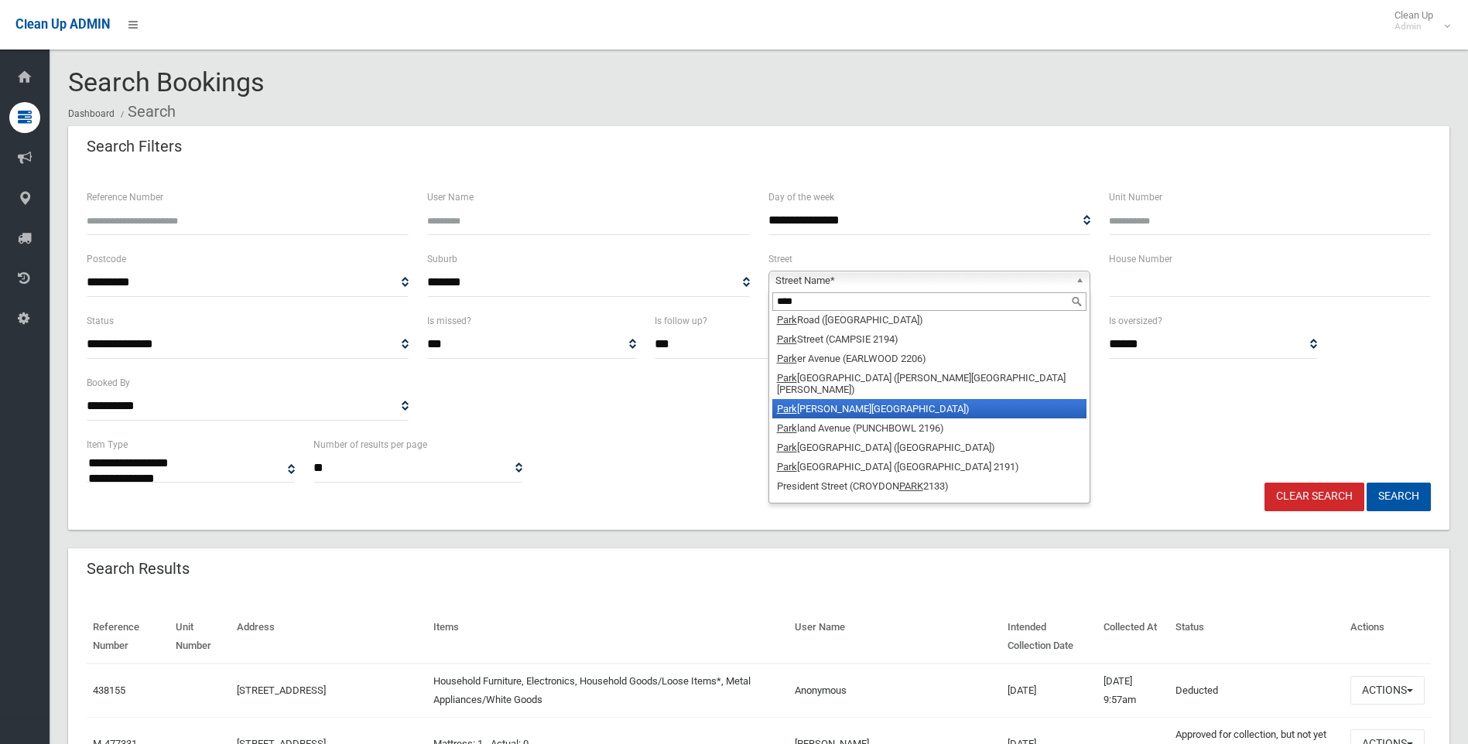
scroll to position [2786, 0]
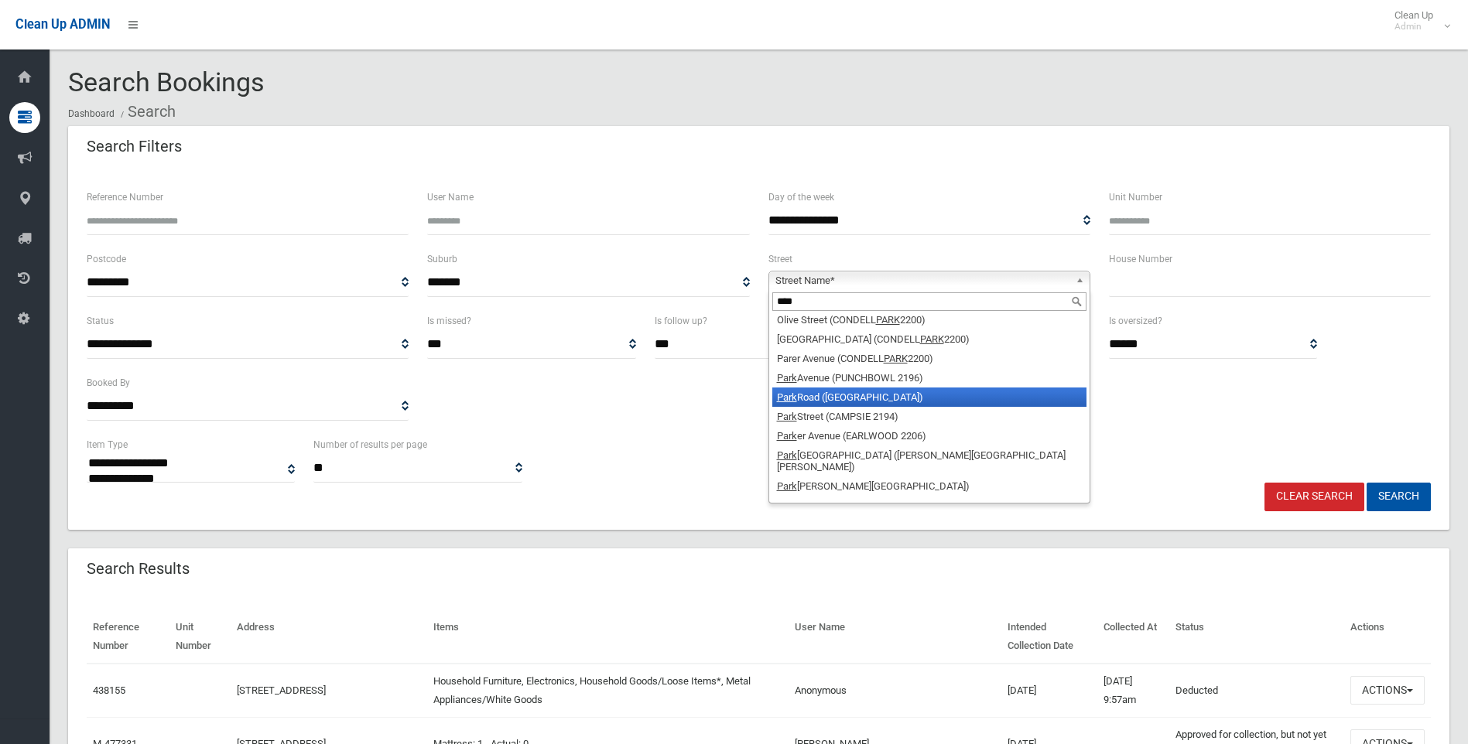
type input "****"
click at [829, 388] on li "Park Road (EAST HILLS 2213)" at bounding box center [929, 397] width 314 height 19
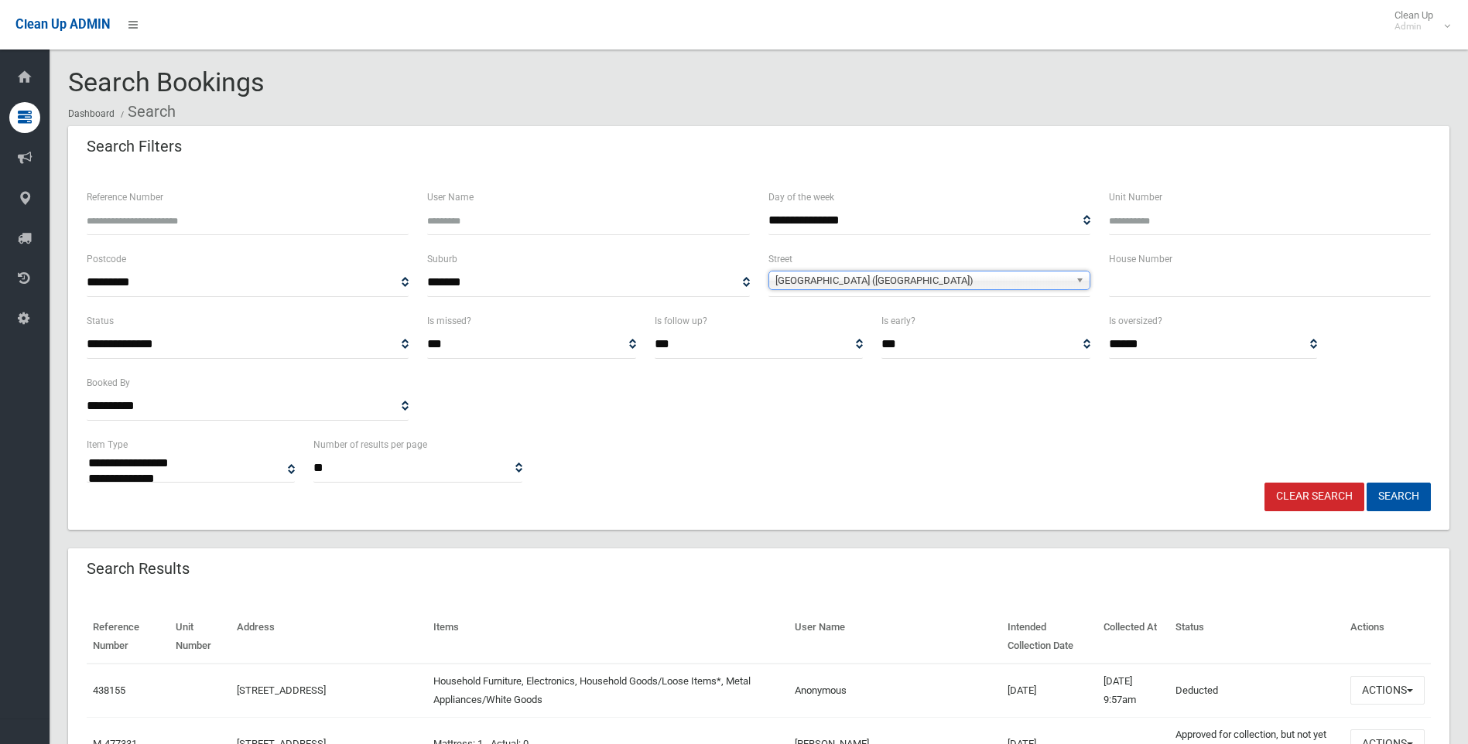
click at [1141, 281] on input "text" at bounding box center [1270, 283] width 322 height 29
type input "*"
click at [1401, 498] on button "Search" at bounding box center [1398, 497] width 64 height 29
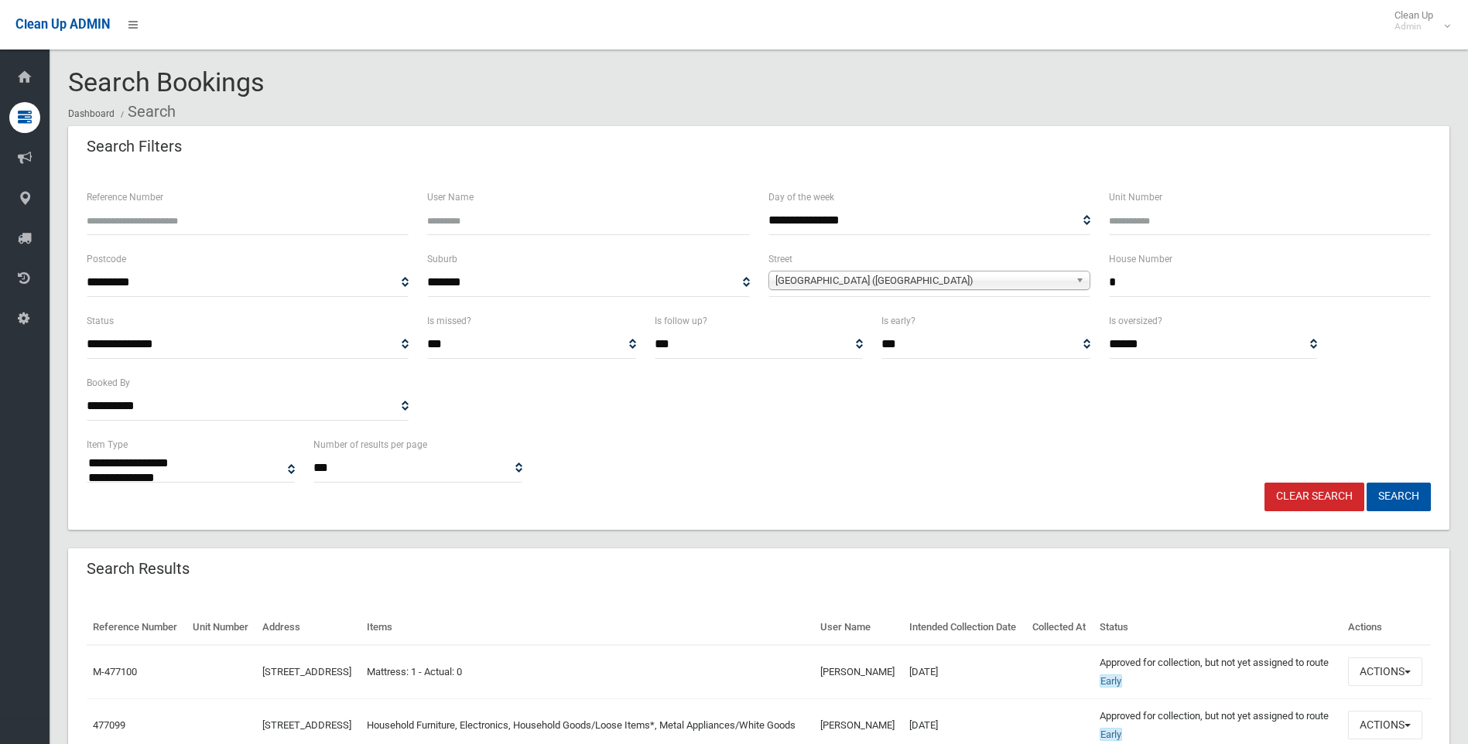
select select
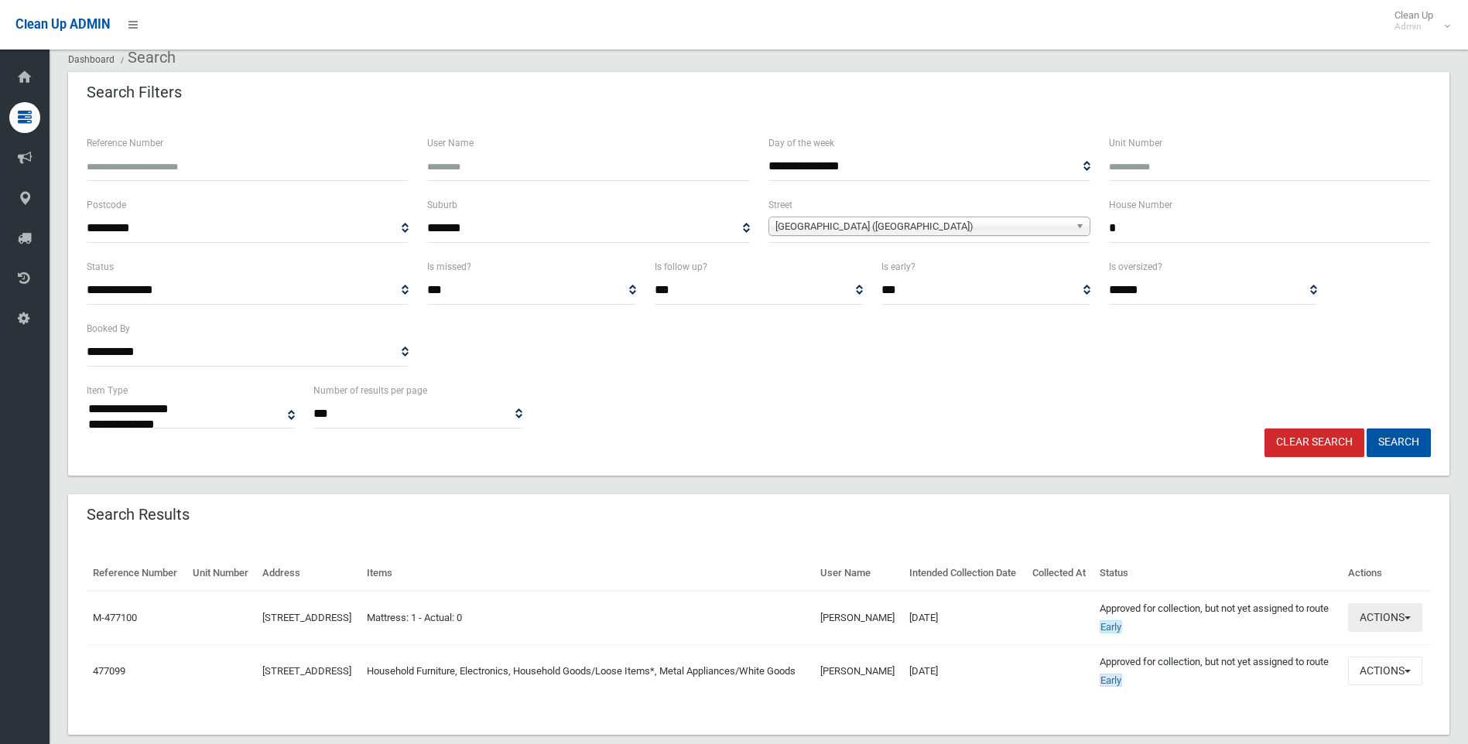
scroll to position [77, 0]
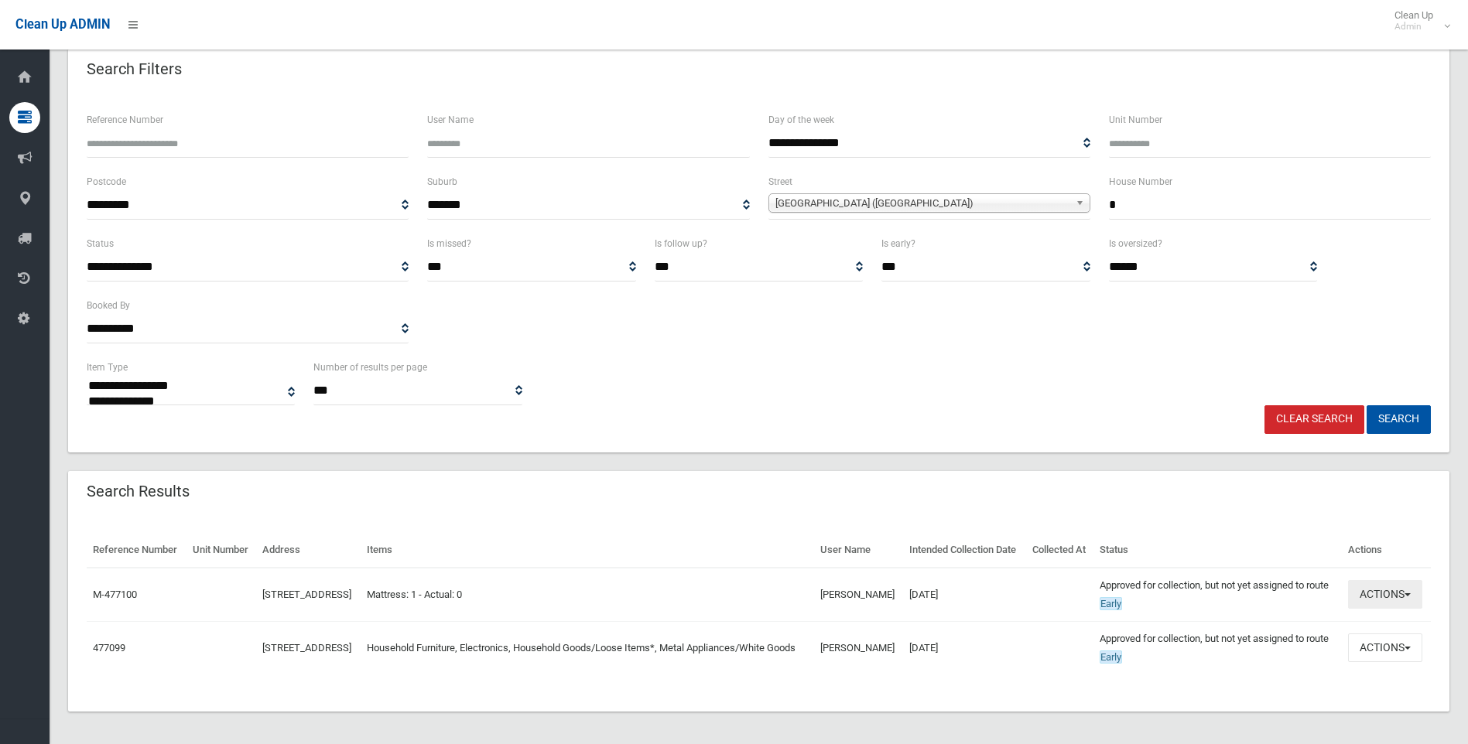
click at [1411, 597] on span "button" at bounding box center [1407, 594] width 6 height 3
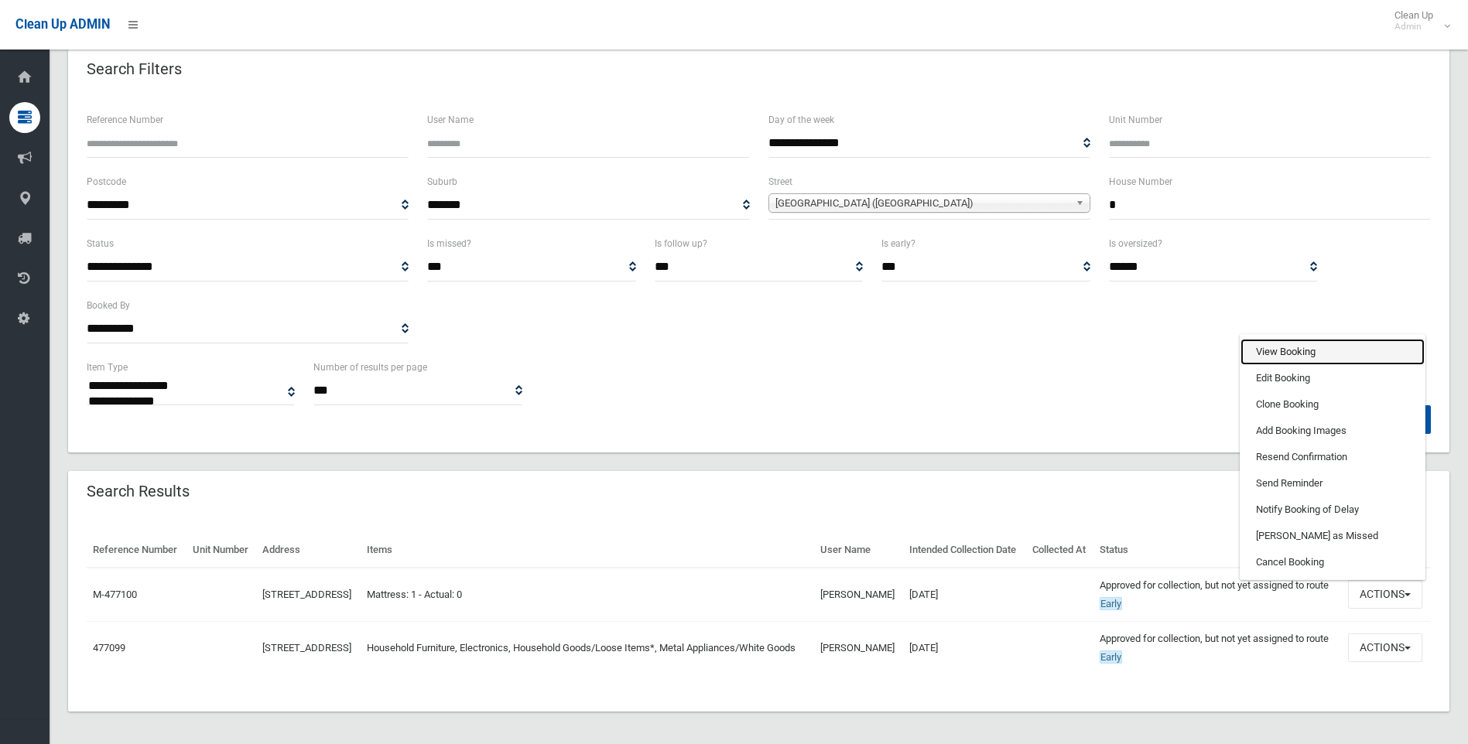
click at [1278, 365] on link "View Booking" at bounding box center [1332, 352] width 184 height 26
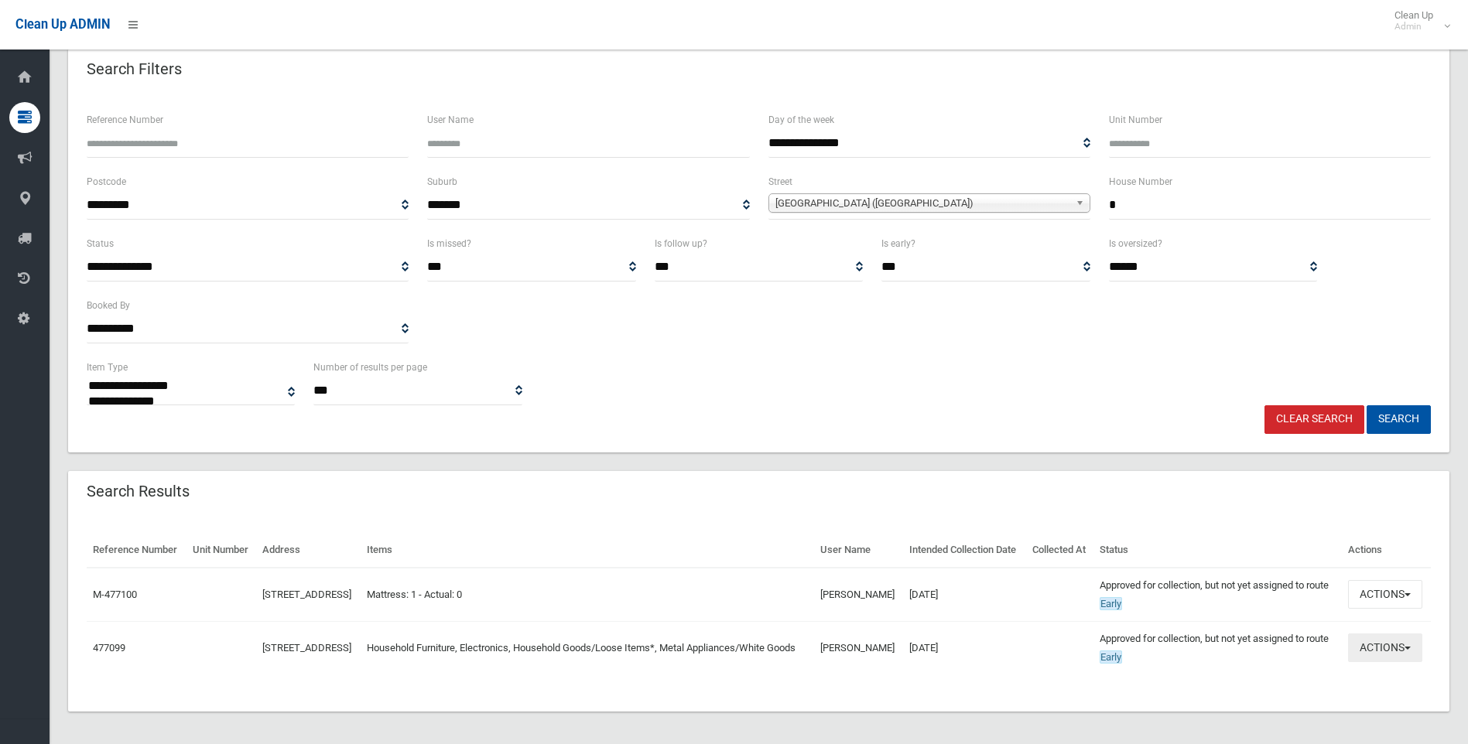
click at [1408, 662] on button "Actions" at bounding box center [1385, 648] width 74 height 29
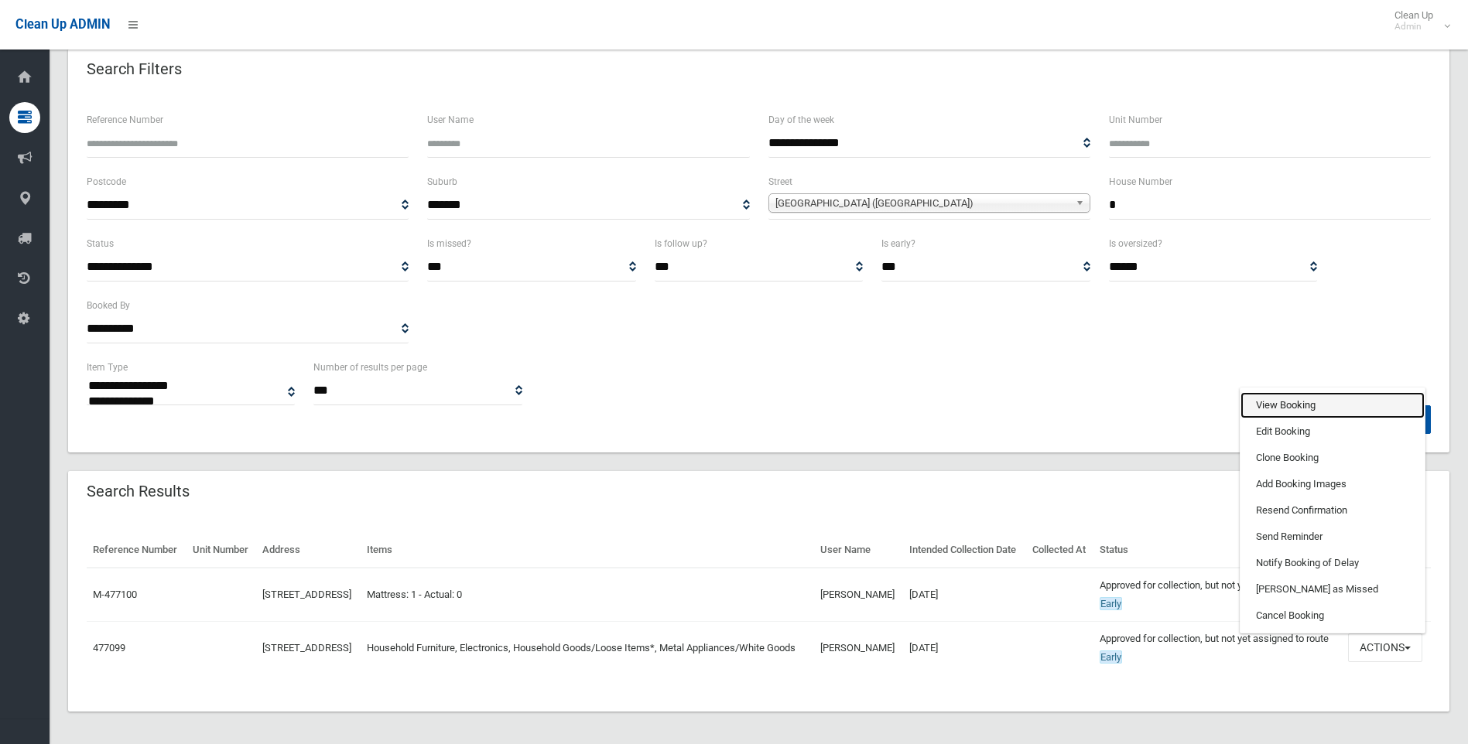
click at [1304, 419] on link "View Booking" at bounding box center [1332, 405] width 184 height 26
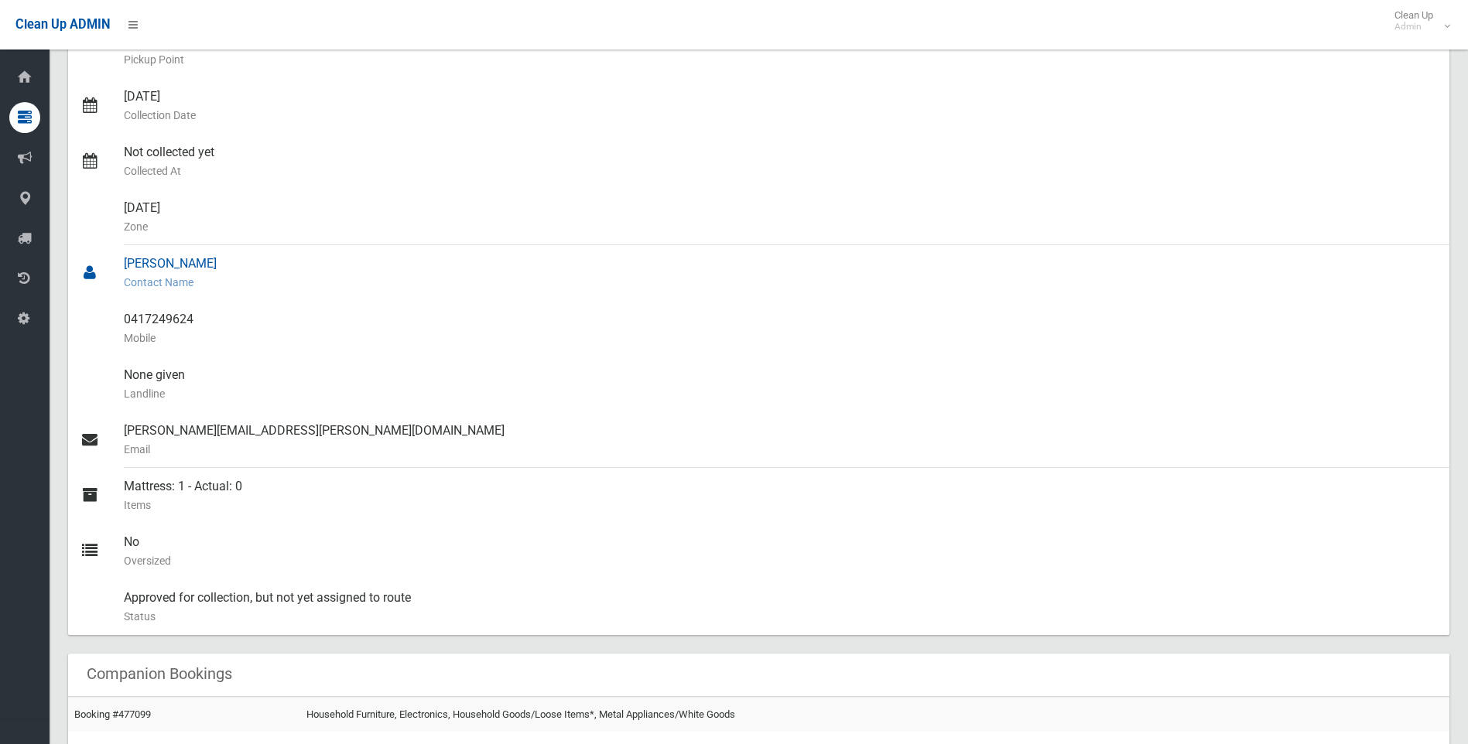
scroll to position [310, 0]
